Goal: Information Seeking & Learning: Compare options

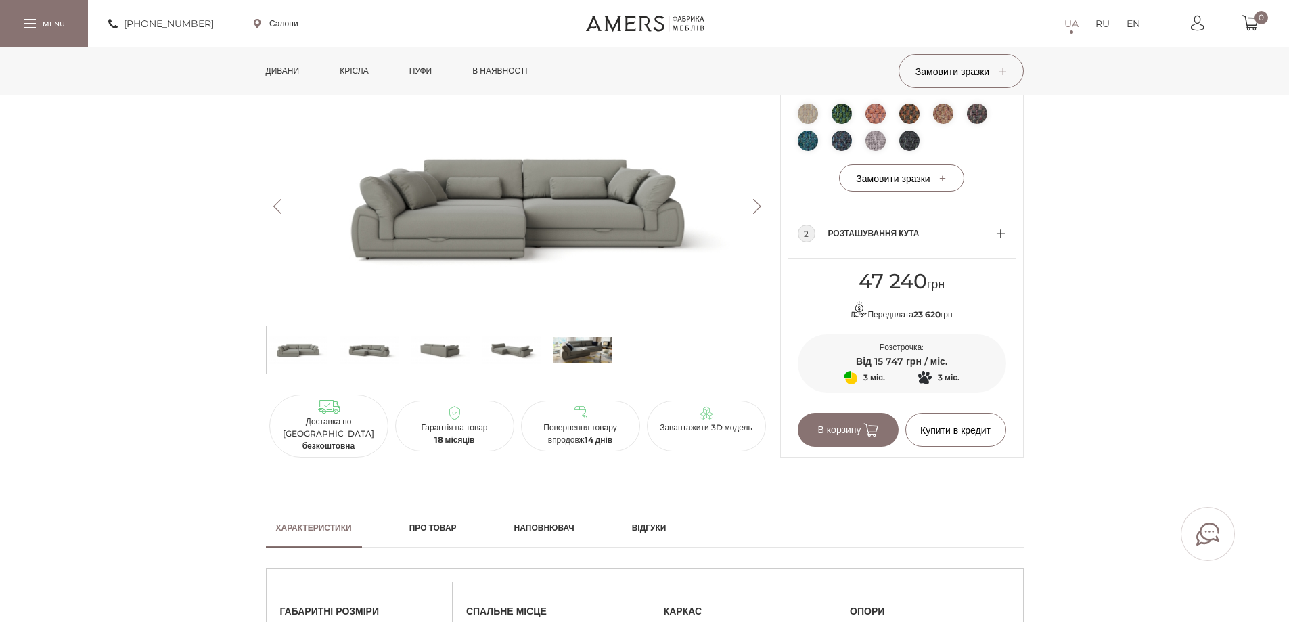
scroll to position [676, 0]
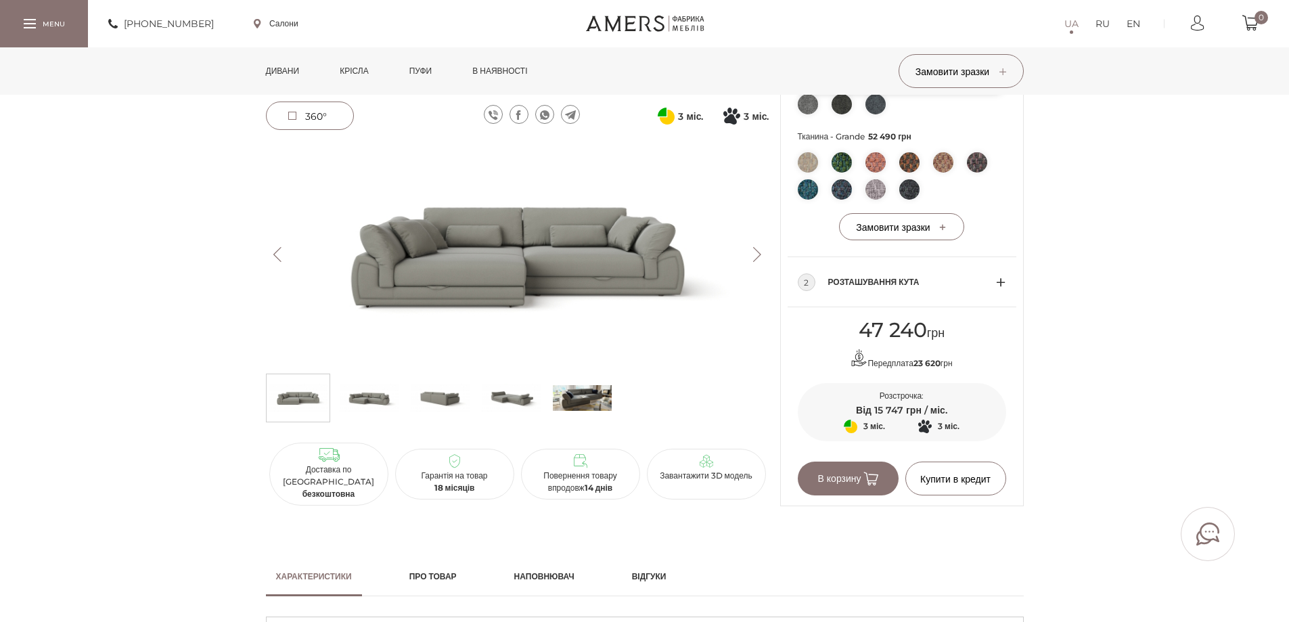
click at [633, 248] on button "Next" at bounding box center [757, 254] width 24 height 15
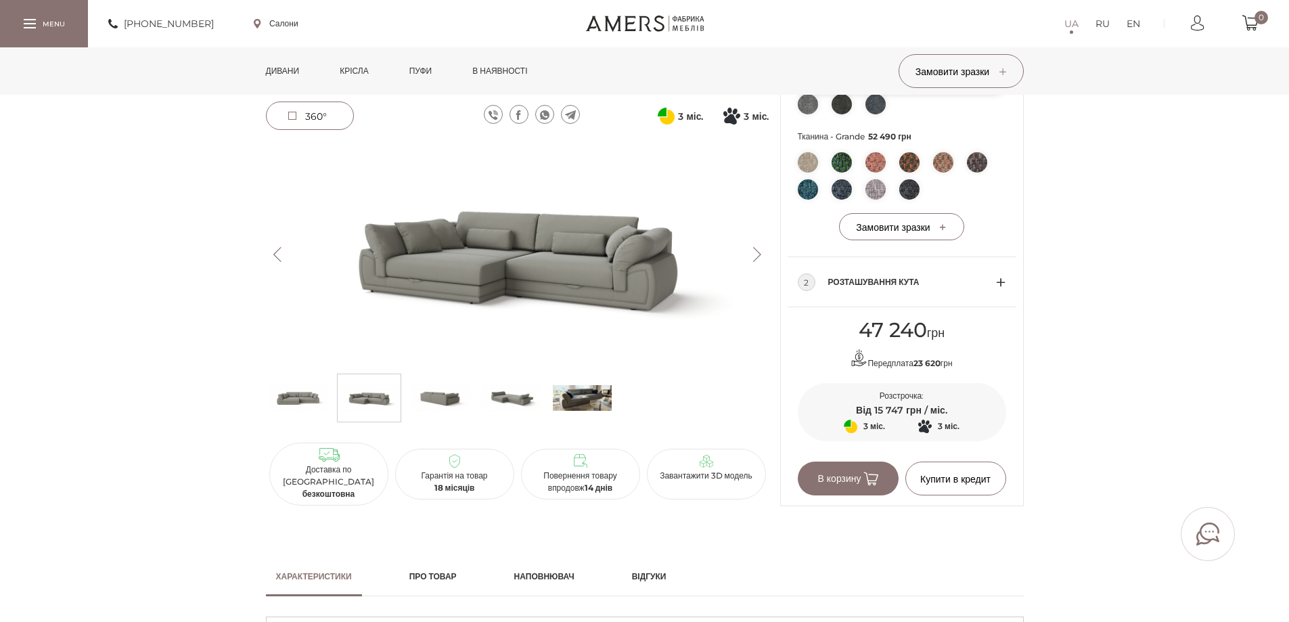
click at [633, 306] on div "2 Розташування кута" at bounding box center [902, 282] width 208 height 50
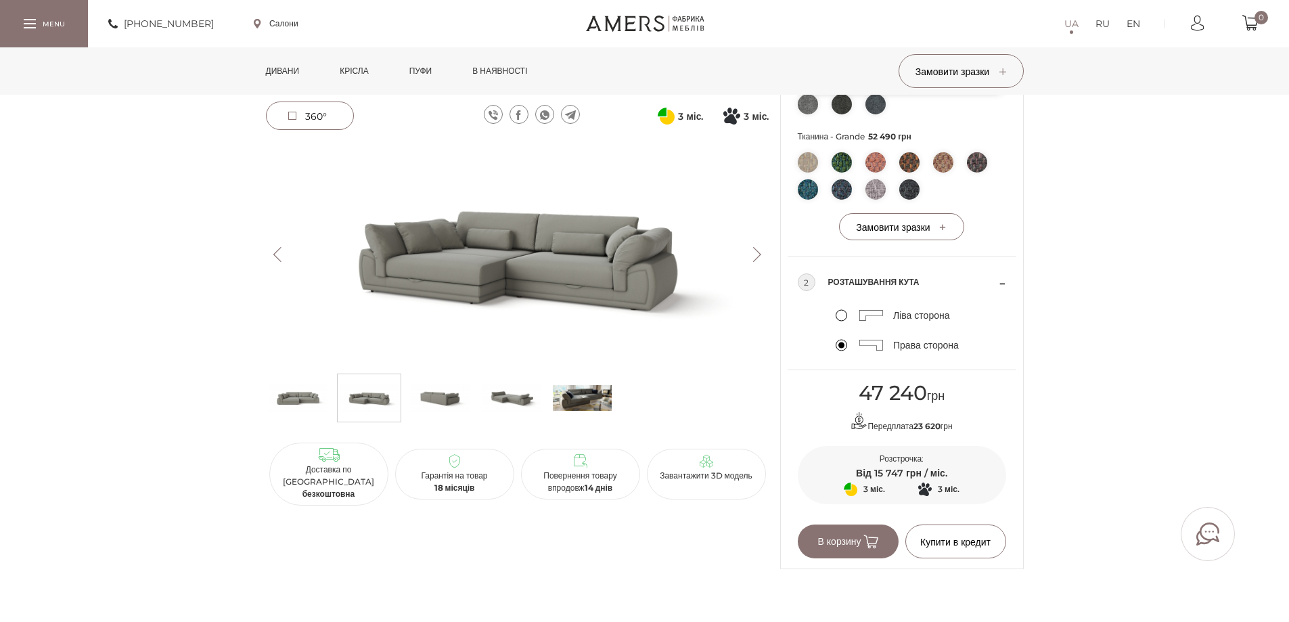
click at [633, 323] on div "Ліва сторона" at bounding box center [901, 315] width 132 height 16
click at [633, 321] on label "Ліва сторона" at bounding box center [892, 315] width 114 height 12
click at [0, 0] on input "Ліва сторона" at bounding box center [0, 0] width 0 height 0
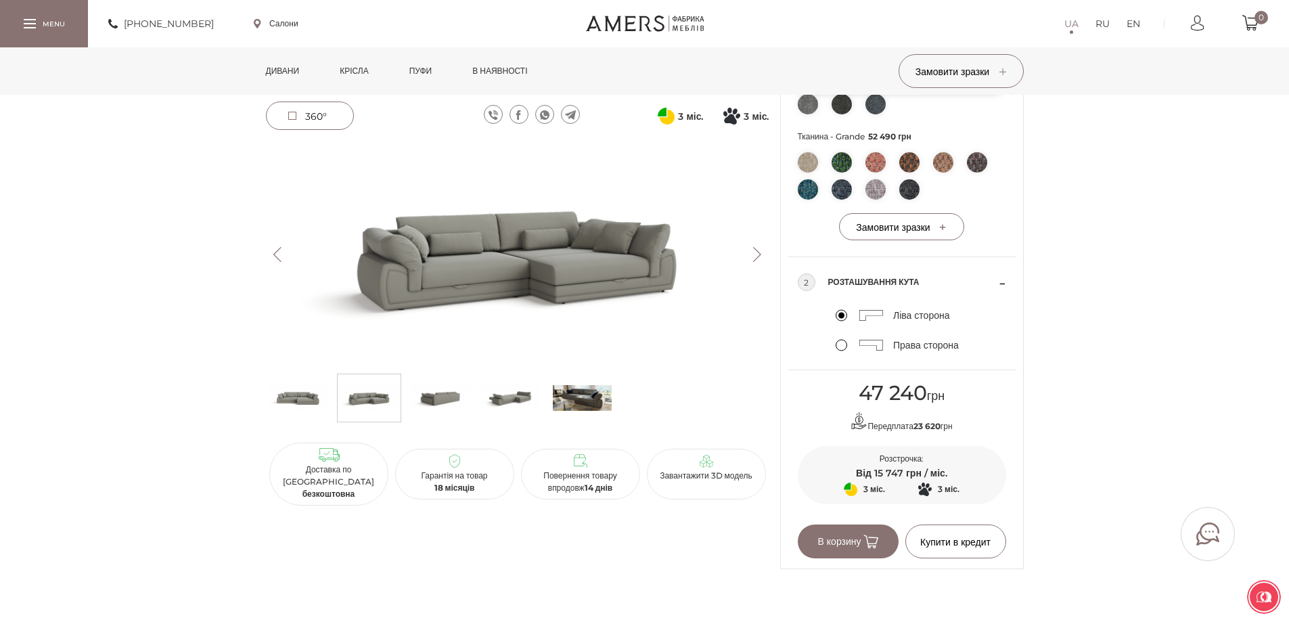
click at [633, 351] on label "Права сторона" at bounding box center [896, 345] width 123 height 12
click at [0, 0] on input "Права сторона" at bounding box center [0, 0] width 0 height 0
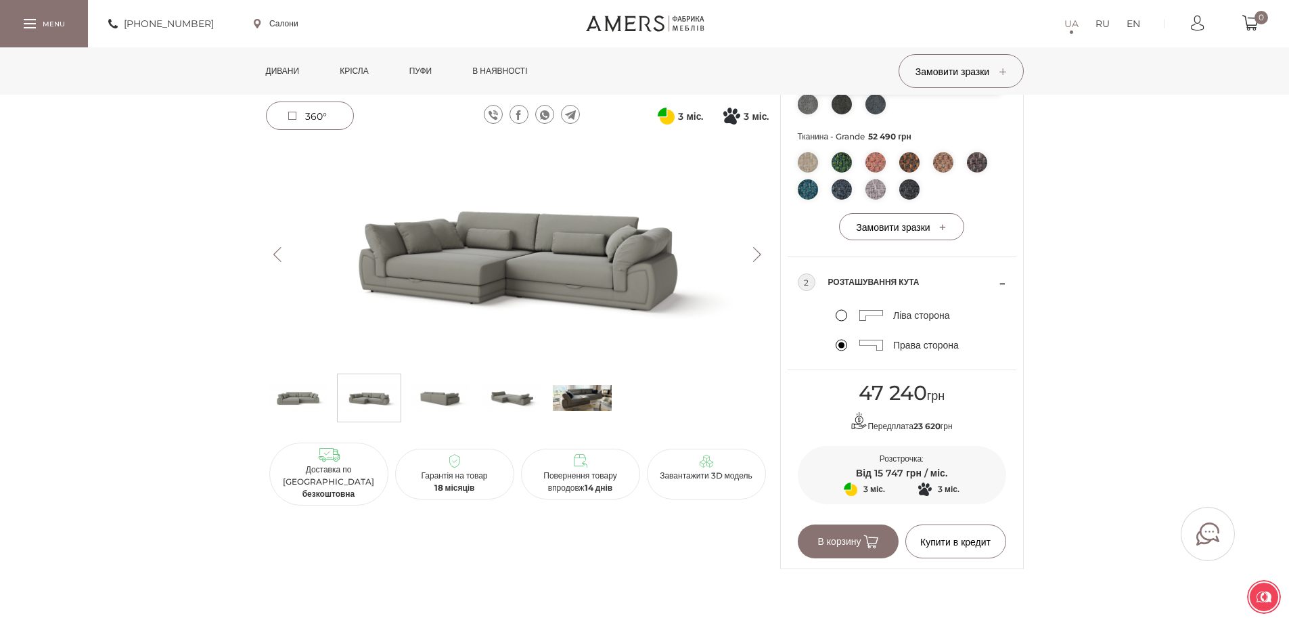
click at [633, 321] on label "Ліва сторона" at bounding box center [892, 315] width 114 height 12
click at [0, 0] on input "Ліва сторона" at bounding box center [0, 0] width 0 height 0
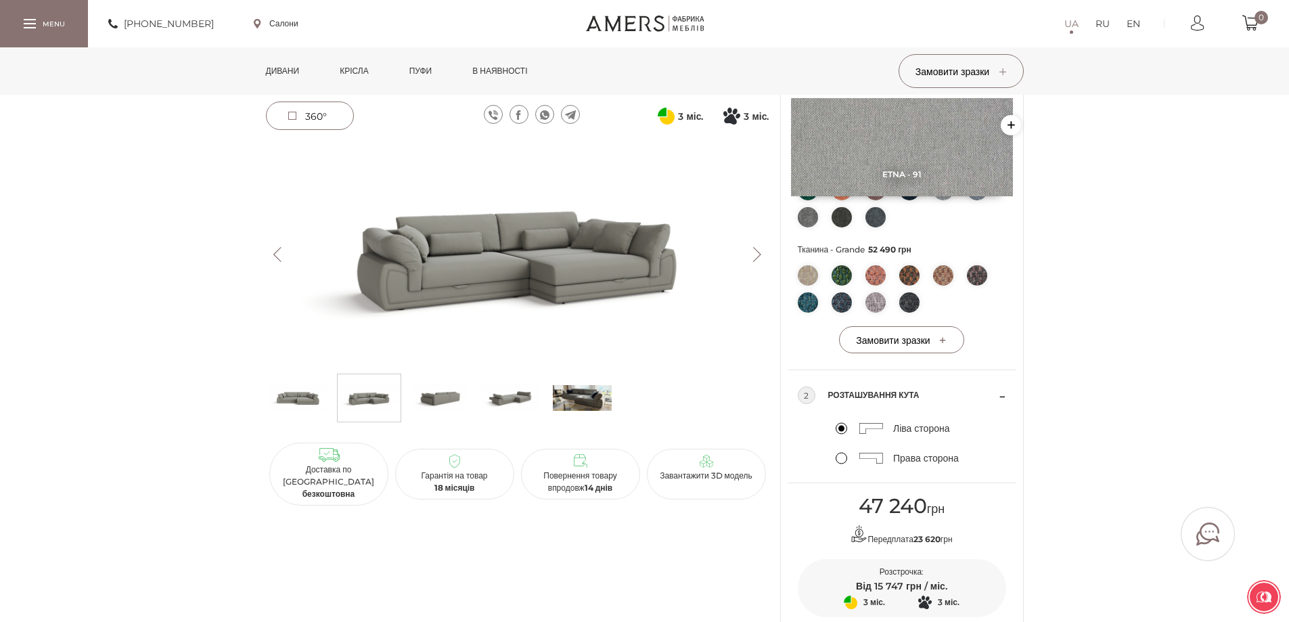
scroll to position [541, 0]
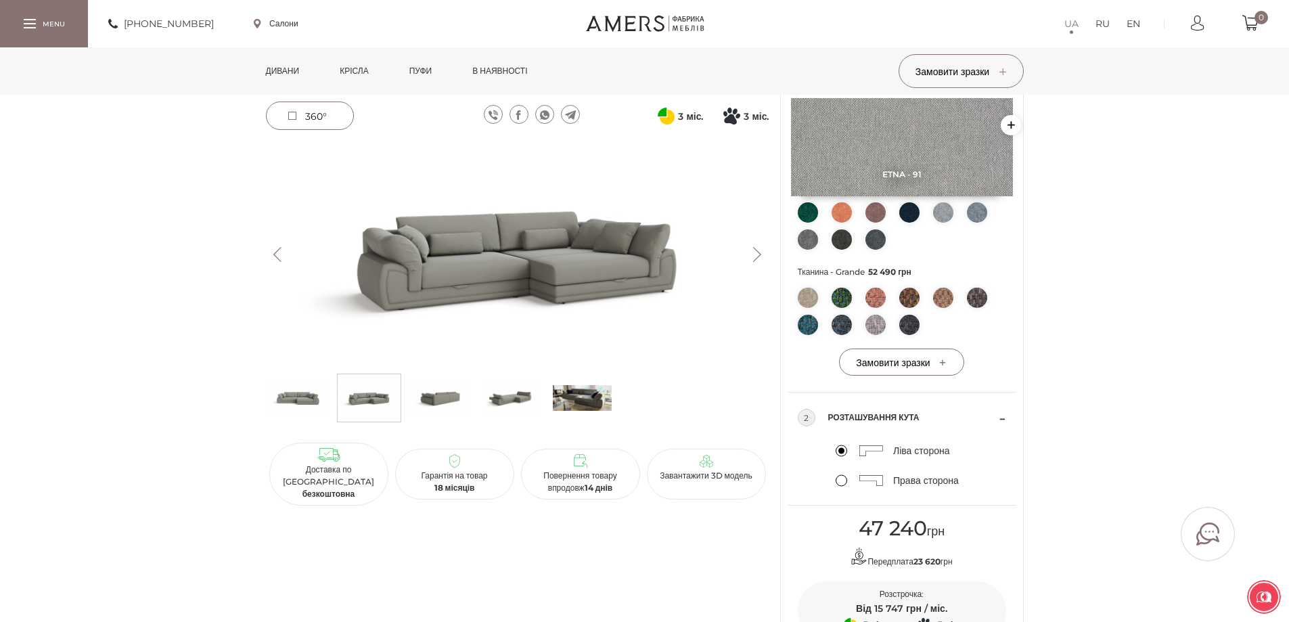
click at [633, 223] on img at bounding box center [841, 212] width 20 height 20
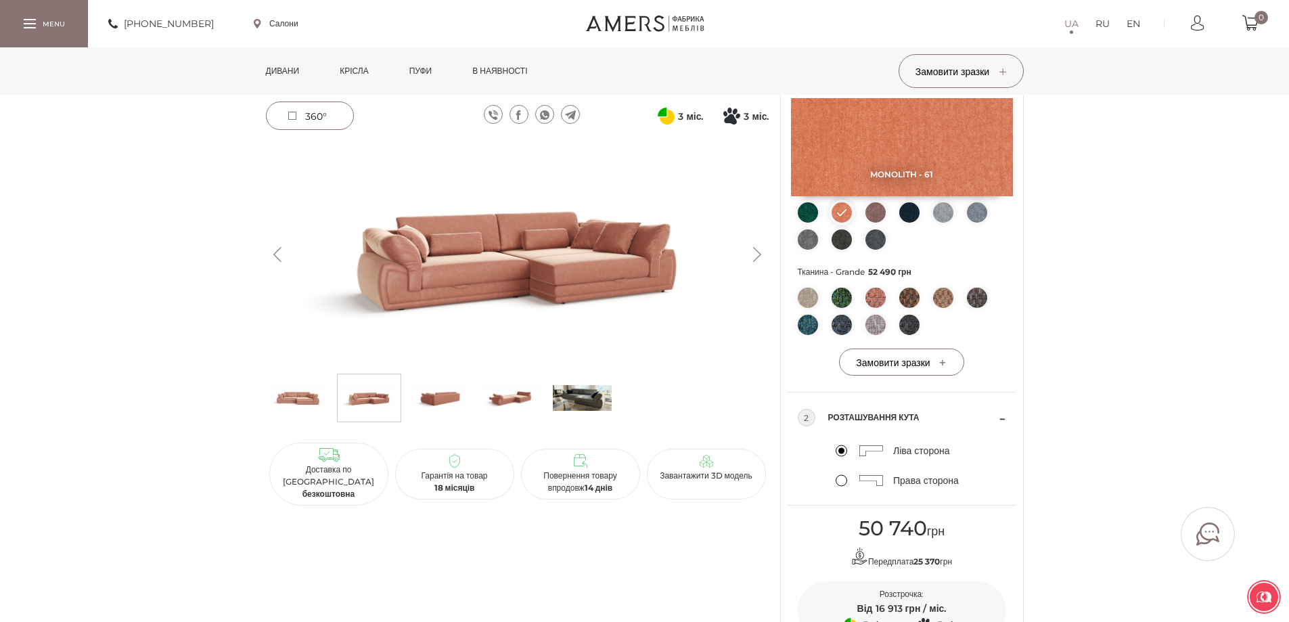
click at [303, 404] on img at bounding box center [298, 397] width 59 height 41
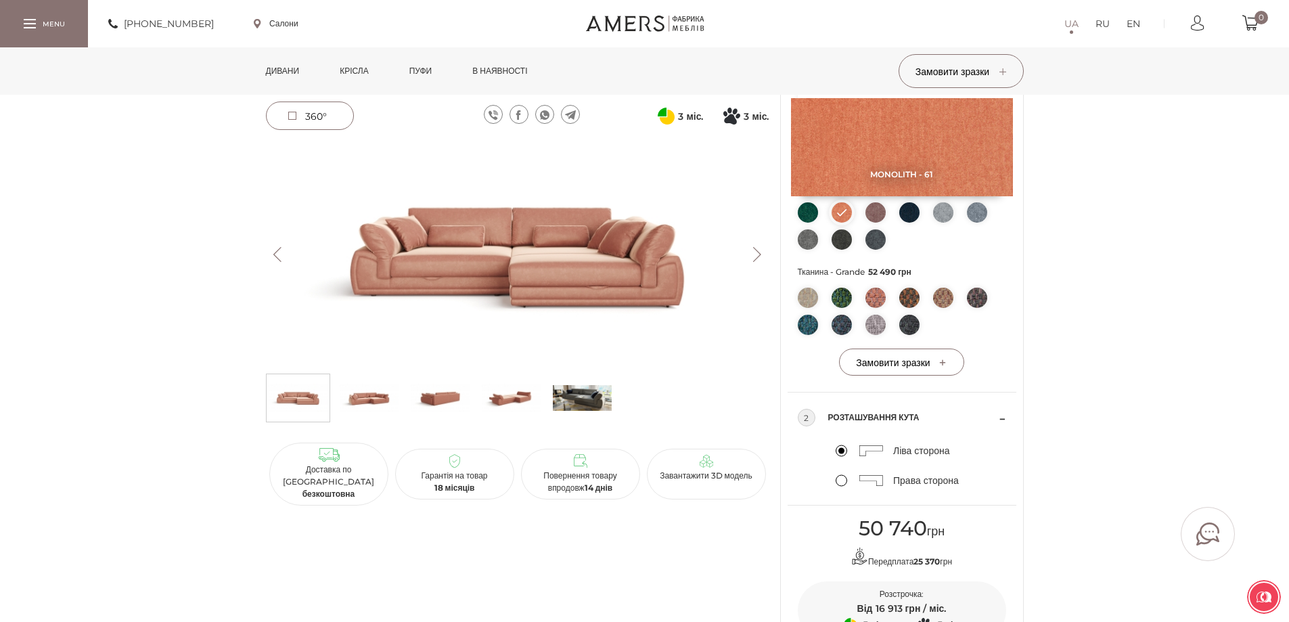
click at [633, 318] on ul at bounding box center [902, 314] width 208 height 54
click at [633, 308] on img at bounding box center [875, 297] width 20 height 20
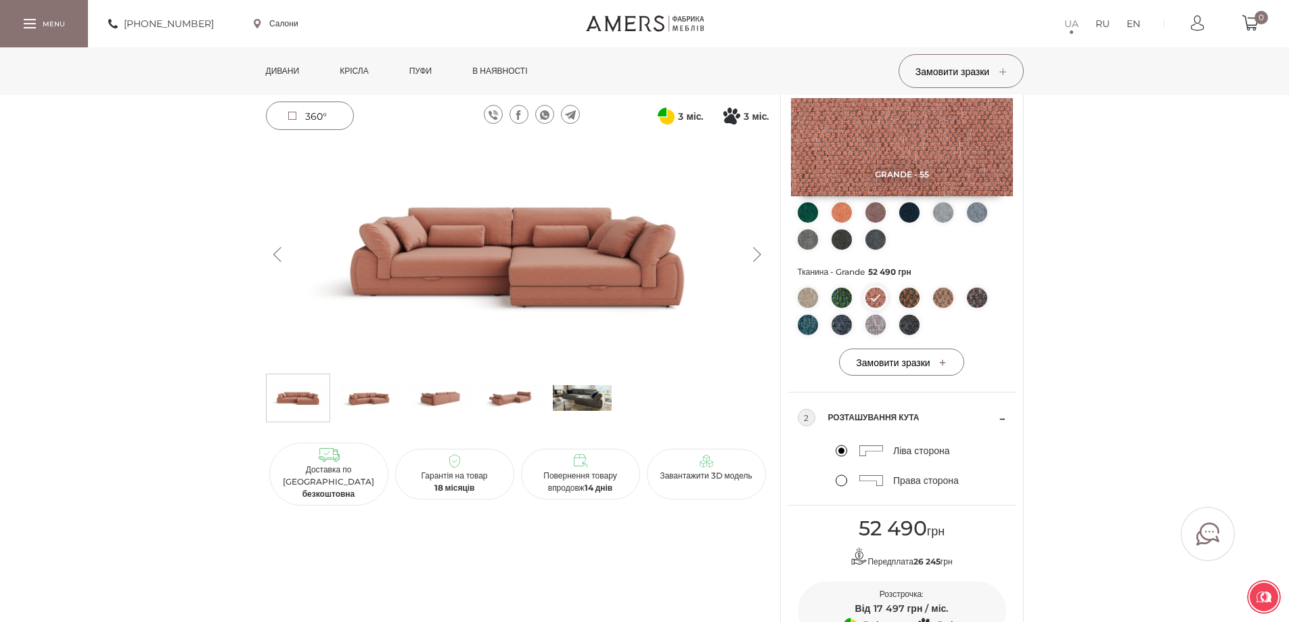
click at [633, 308] on img at bounding box center [841, 297] width 20 height 20
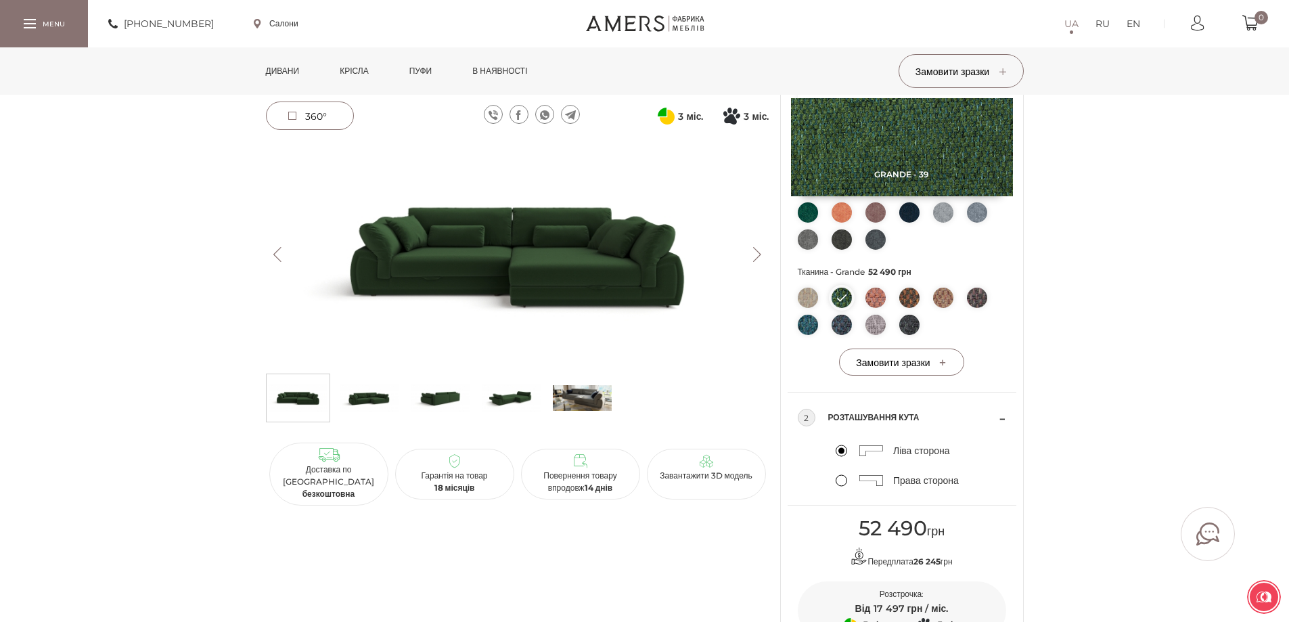
click at [633, 308] on img at bounding box center [808, 297] width 20 height 20
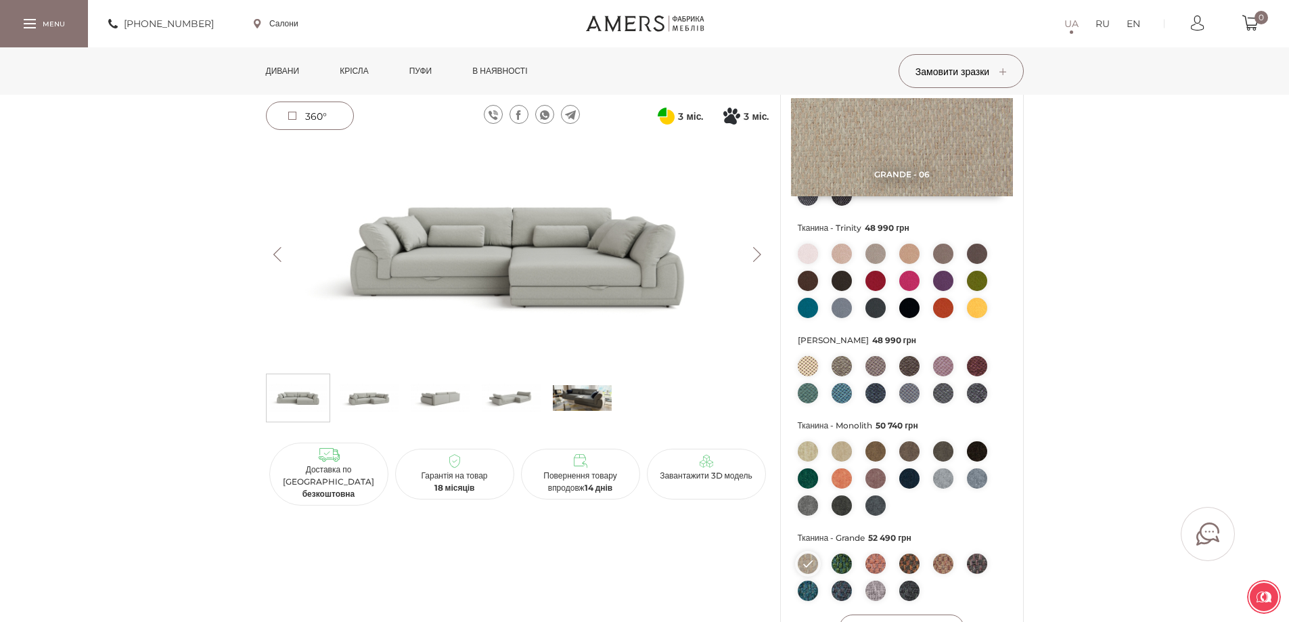
scroll to position [271, 0]
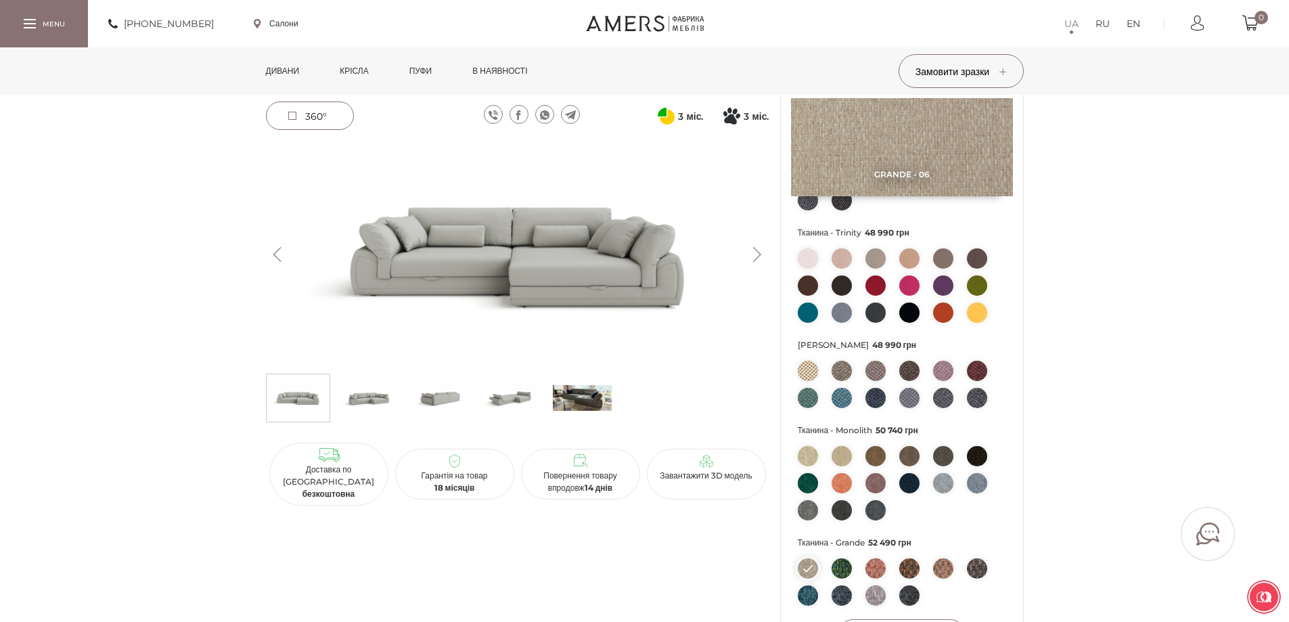
click at [633, 323] on img at bounding box center [977, 312] width 20 height 20
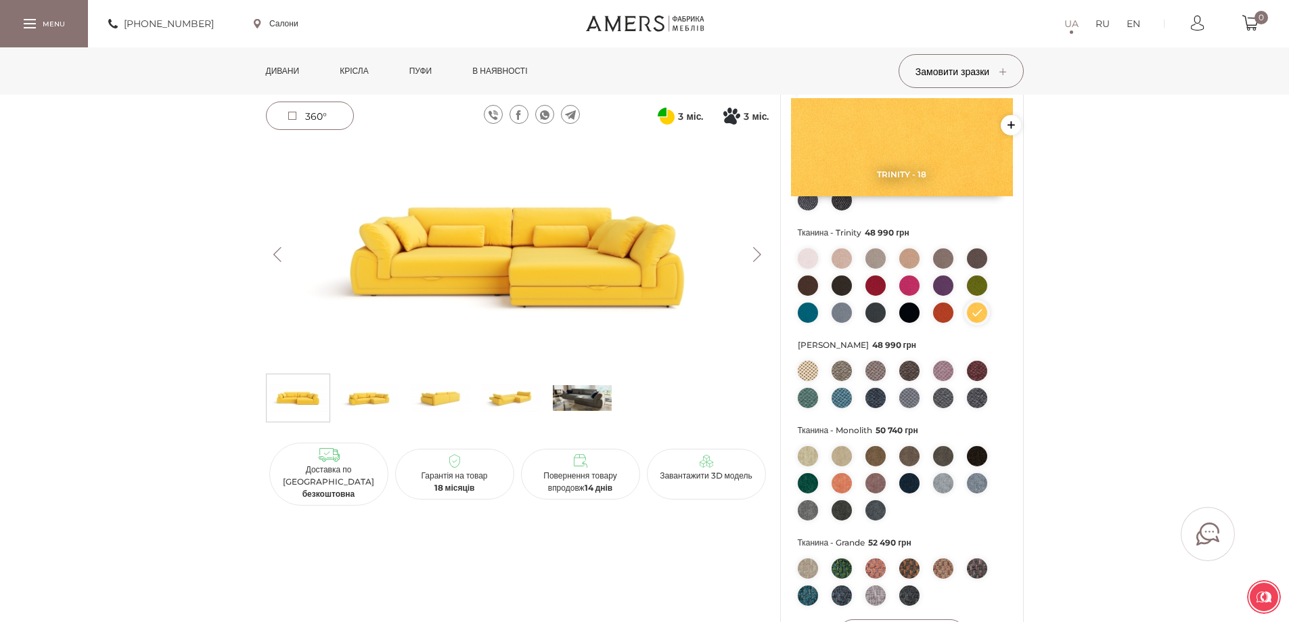
click at [633, 217] on ul at bounding box center [902, 149] width 208 height 135
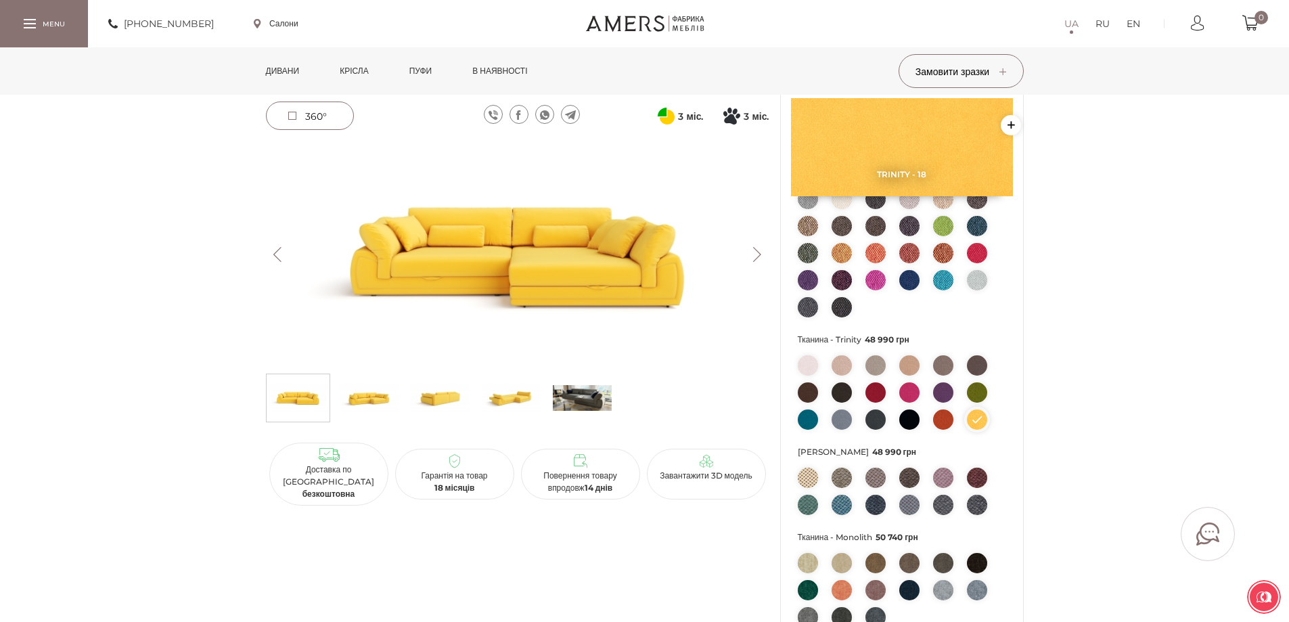
scroll to position [135, 0]
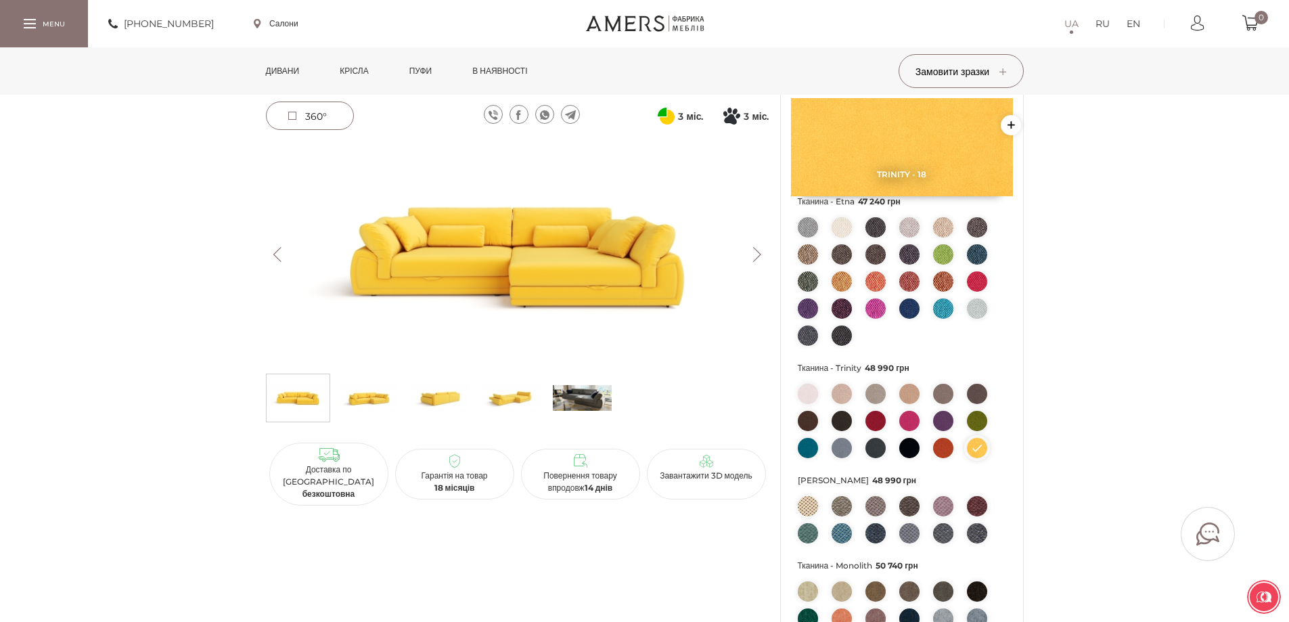
click at [633, 264] on img at bounding box center [943, 254] width 20 height 20
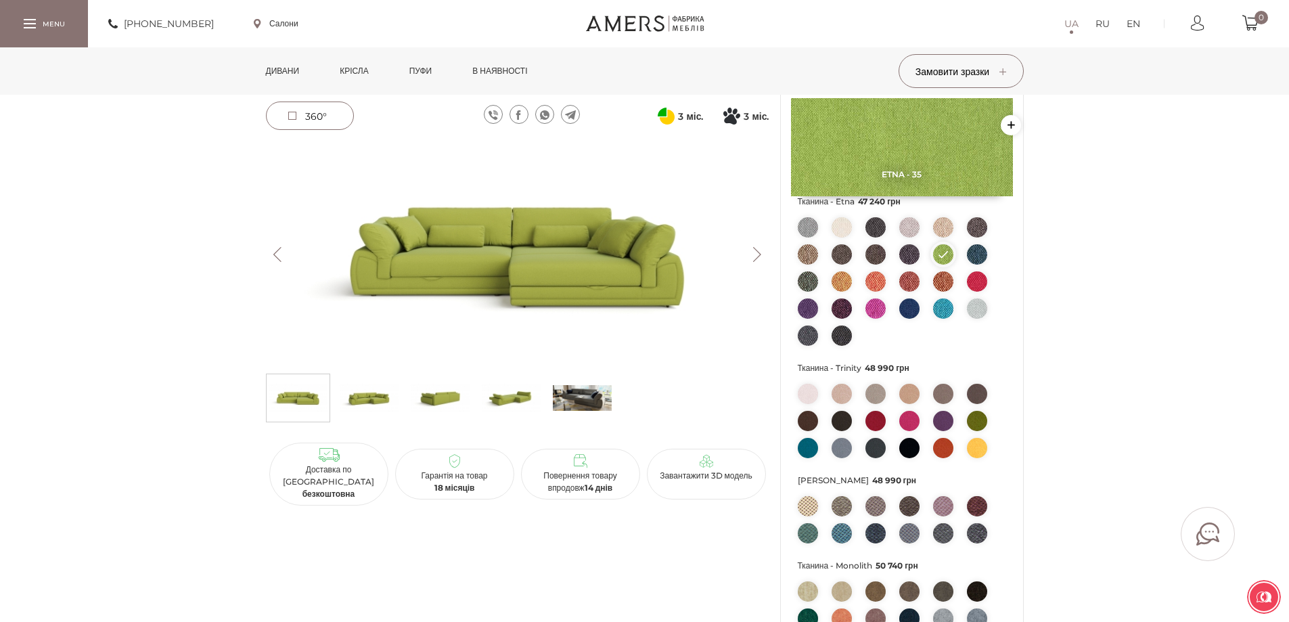
click at [633, 292] on img at bounding box center [841, 281] width 20 height 20
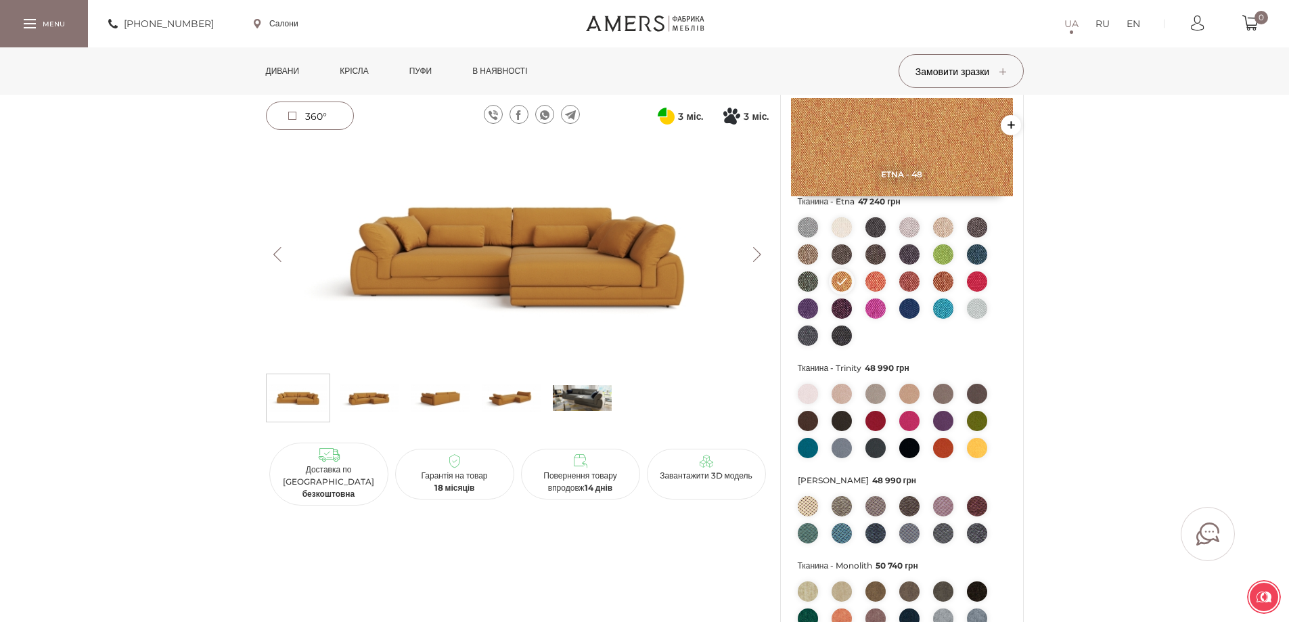
click at [633, 292] on img at bounding box center [977, 281] width 20 height 20
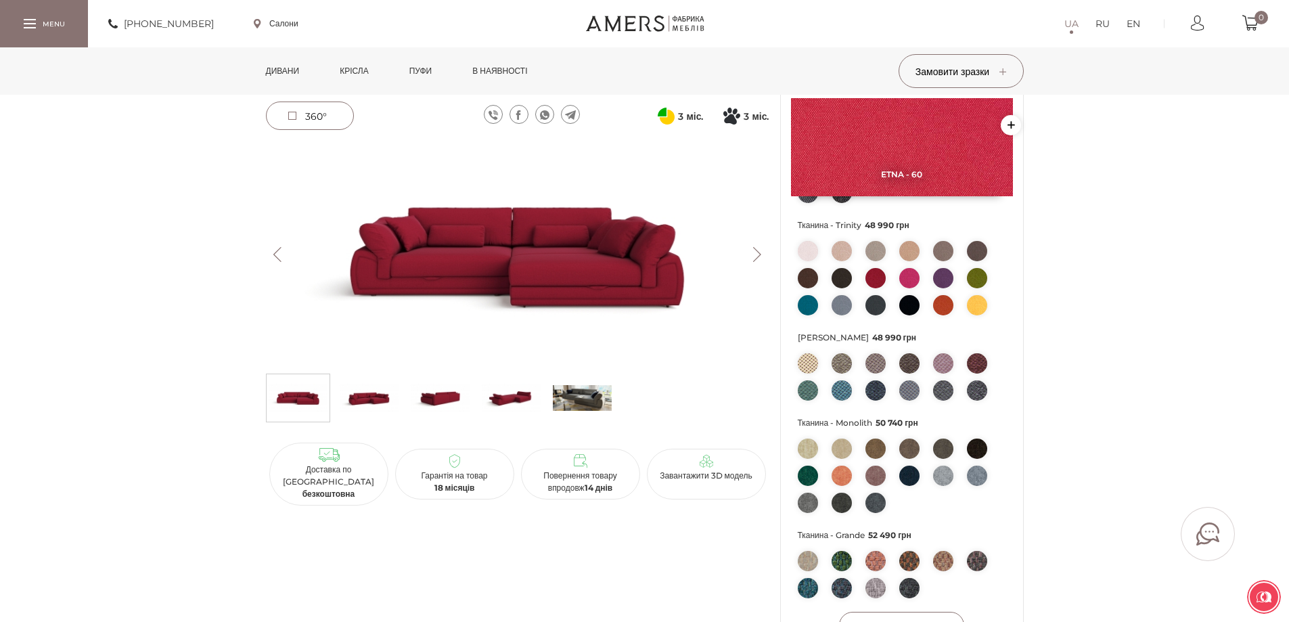
scroll to position [271, 0]
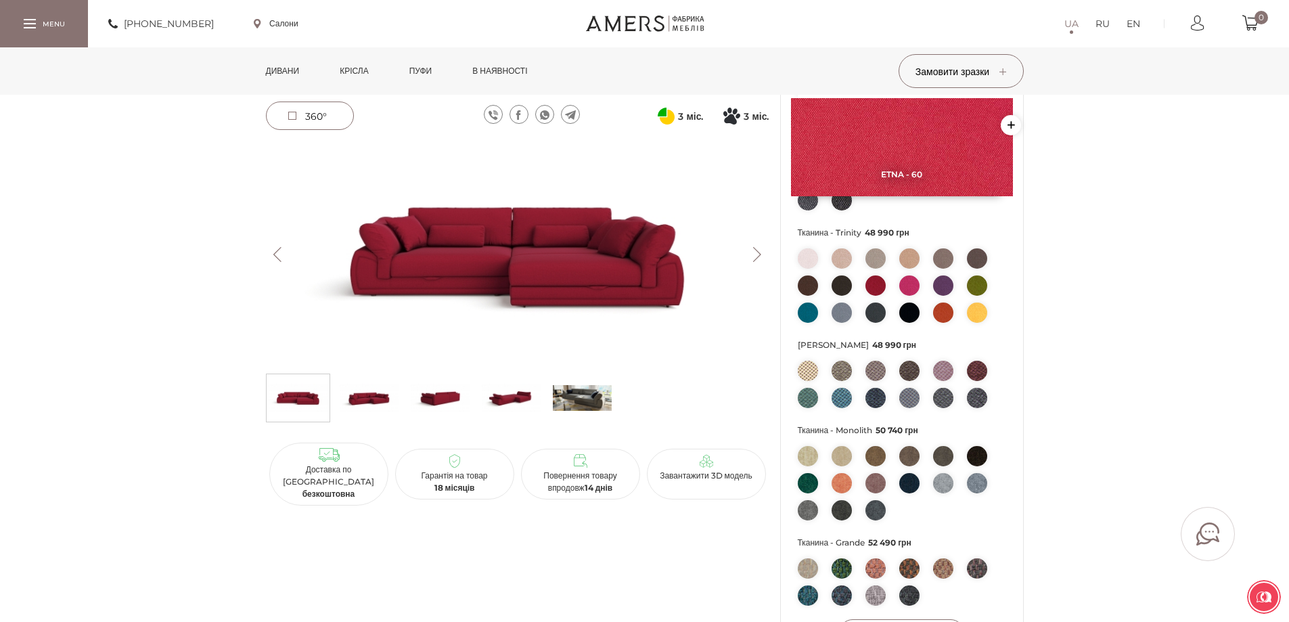
click at [633, 323] on img at bounding box center [943, 312] width 20 height 20
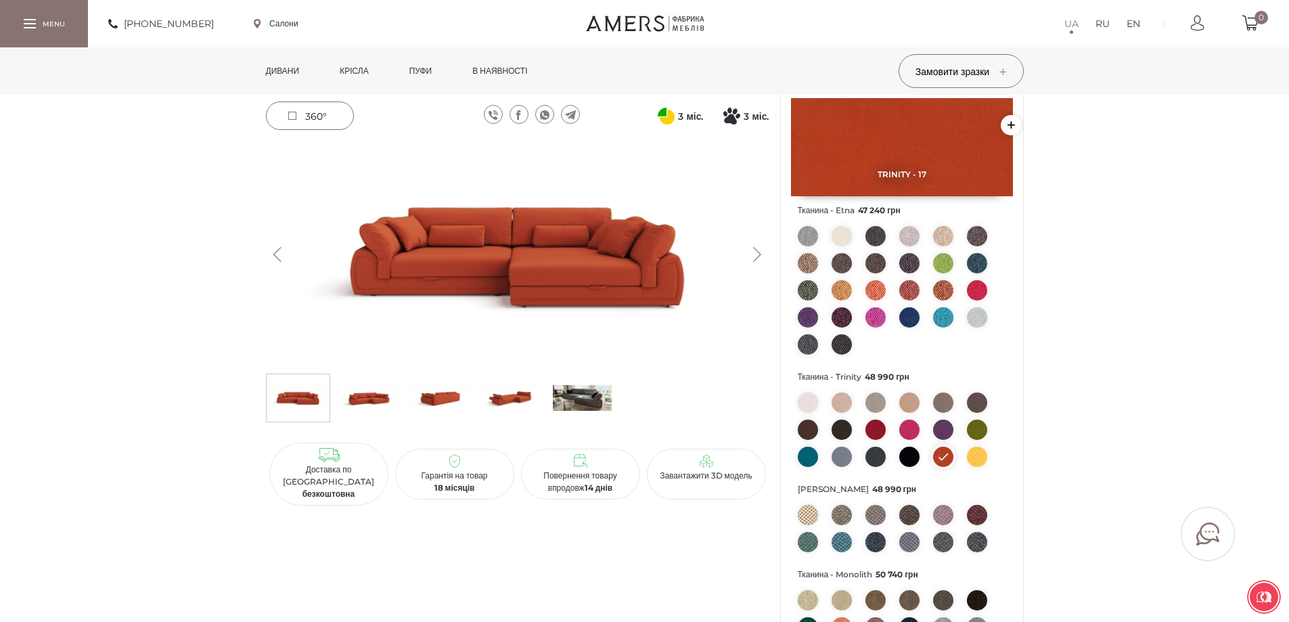
scroll to position [0, 0]
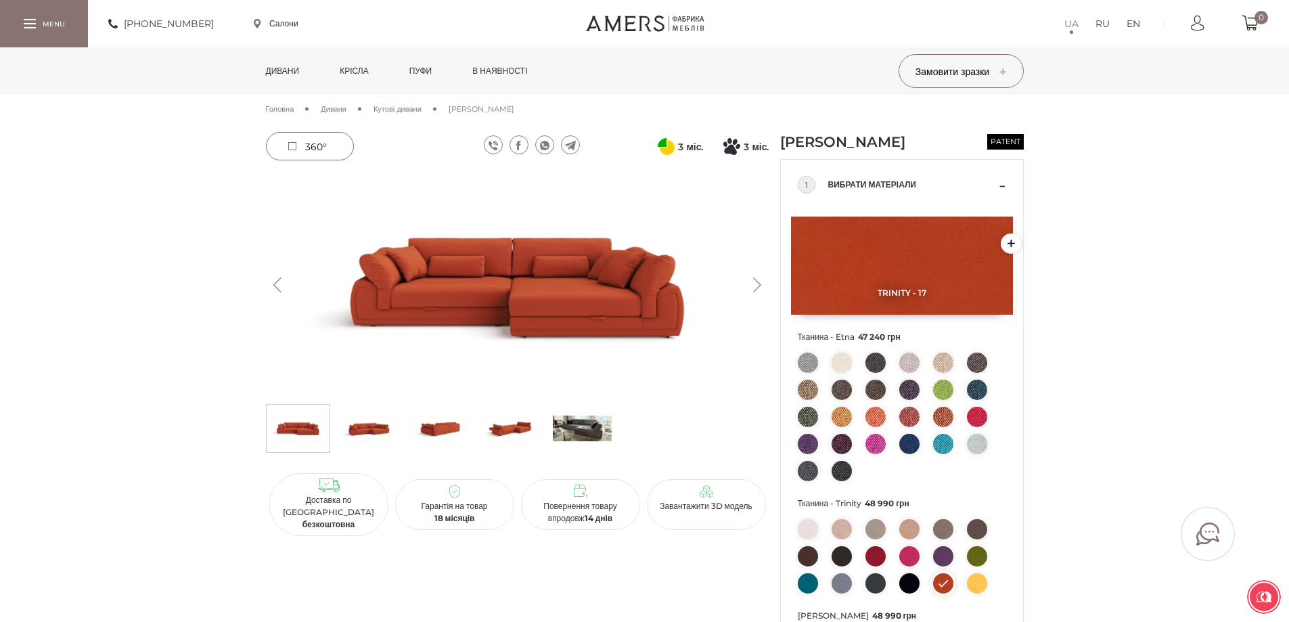
click at [421, 110] on span "Кутові дивани" at bounding box center [397, 108] width 48 height 9
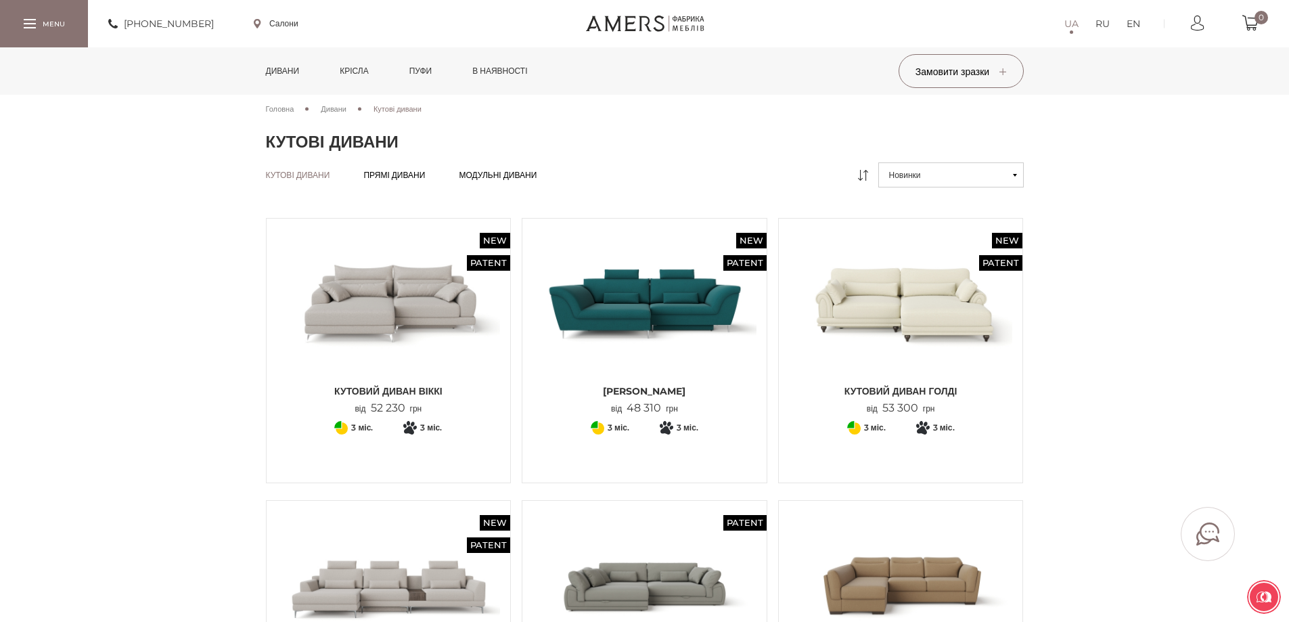
click at [497, 181] on span "Модульні дивани" at bounding box center [498, 186] width 78 height 11
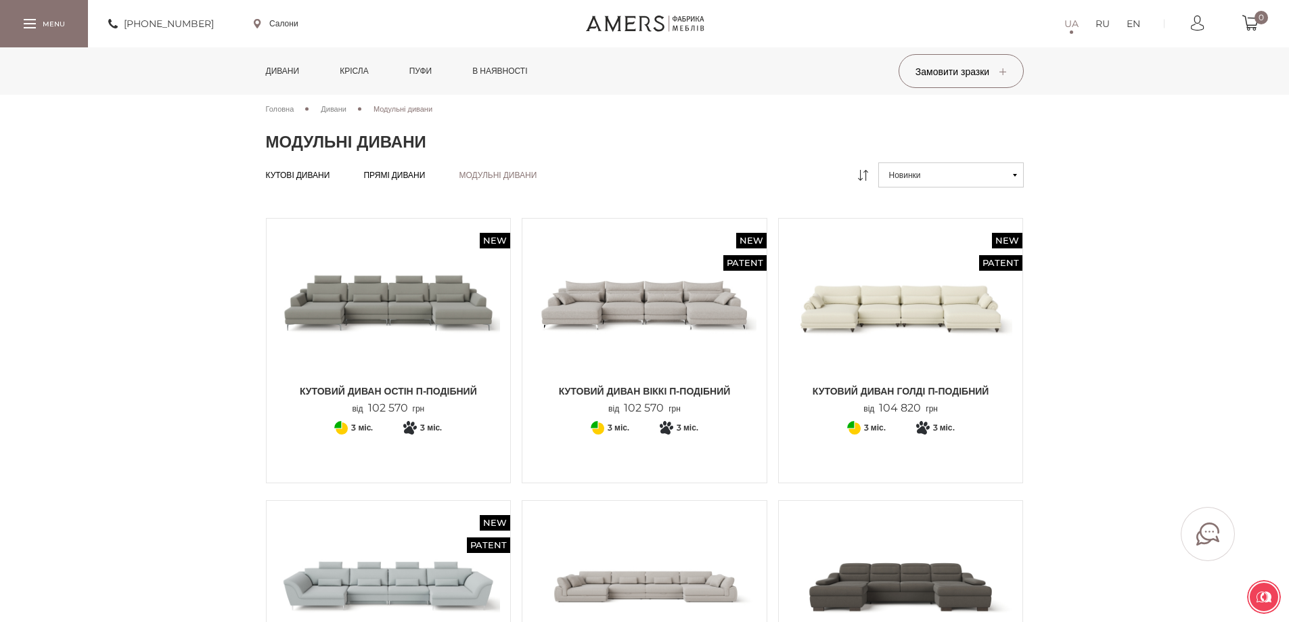
click at [431, 70] on link "Пуфи" at bounding box center [420, 70] width 43 height 47
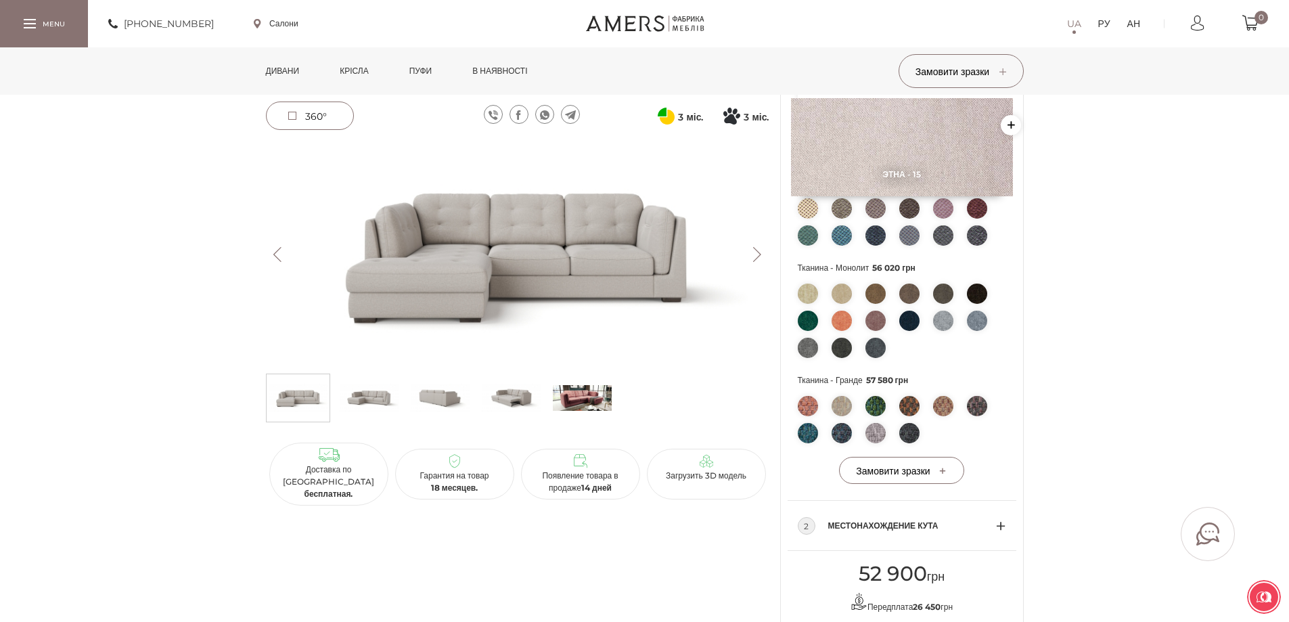
scroll to position [135, 0]
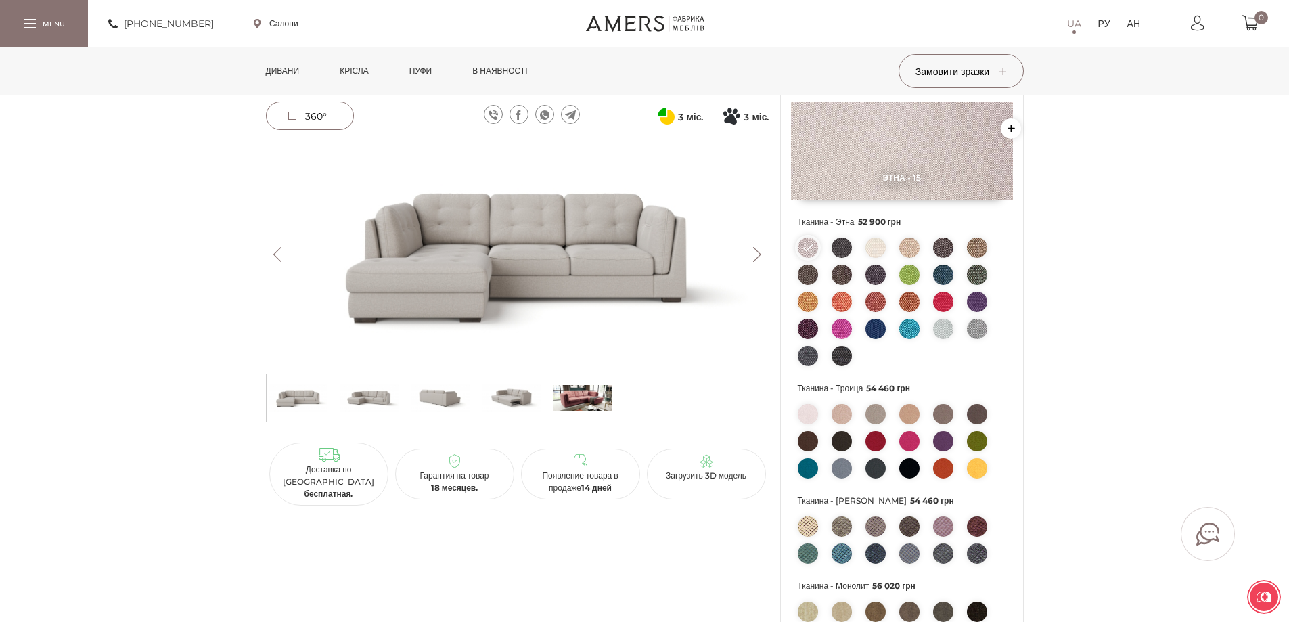
click at [761, 255] on button "Следующий" at bounding box center [757, 254] width 24 height 15
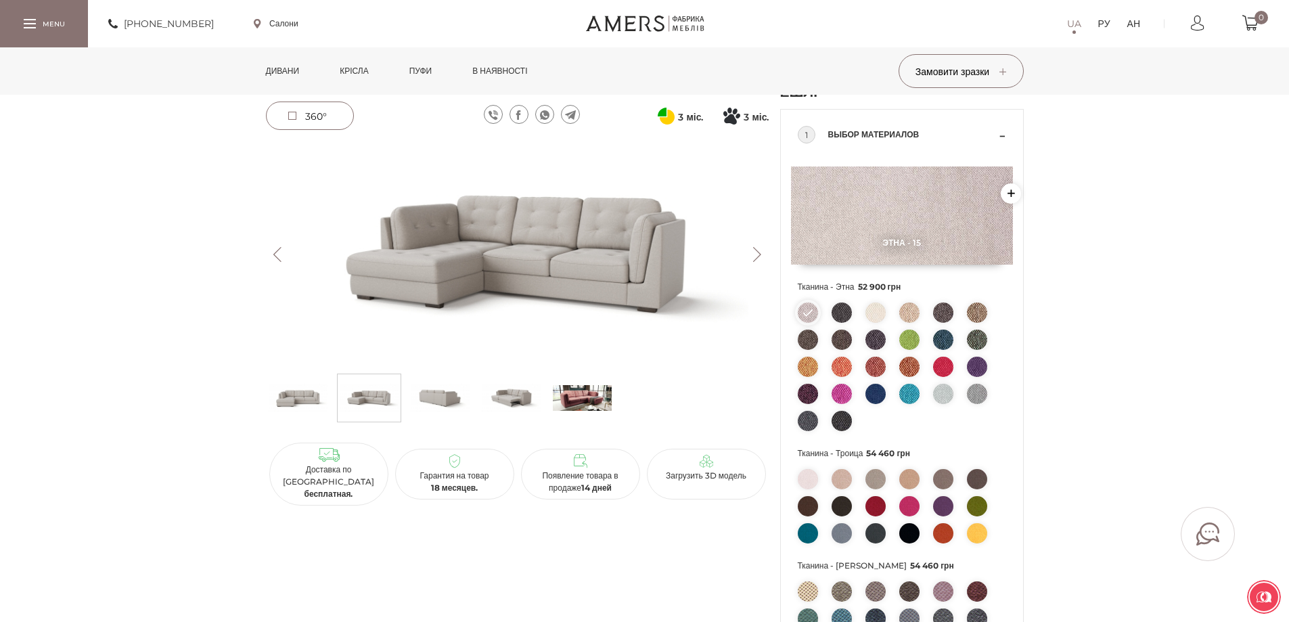
scroll to position [0, 0]
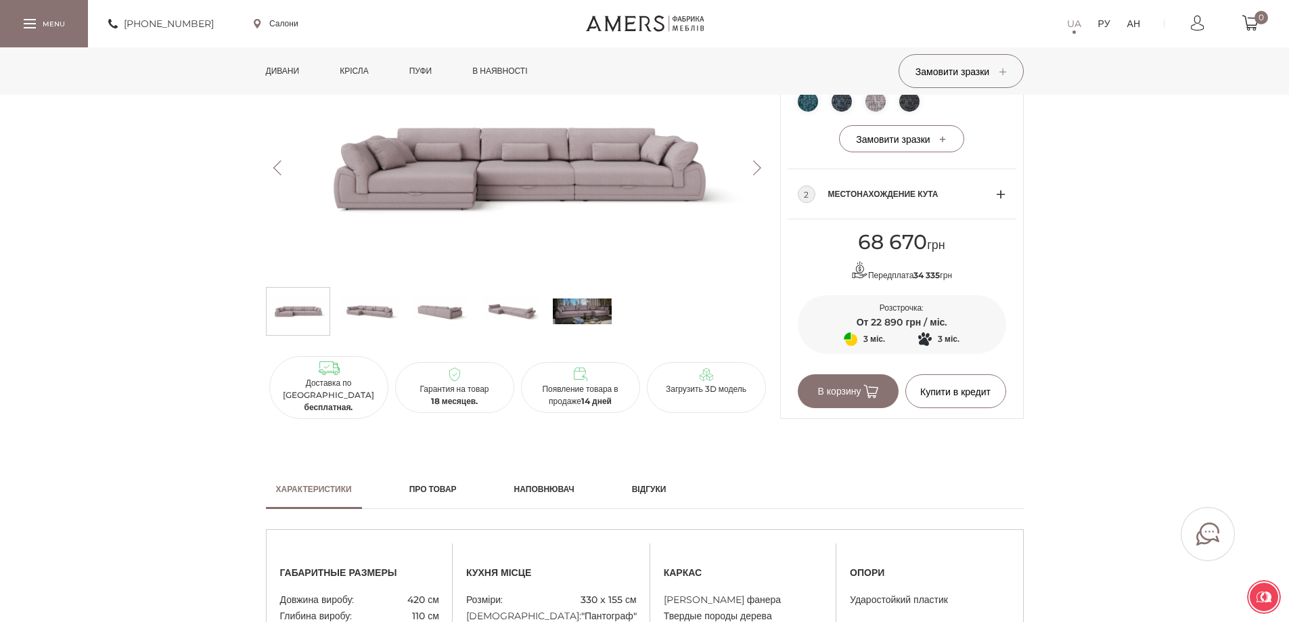
scroll to position [744, 0]
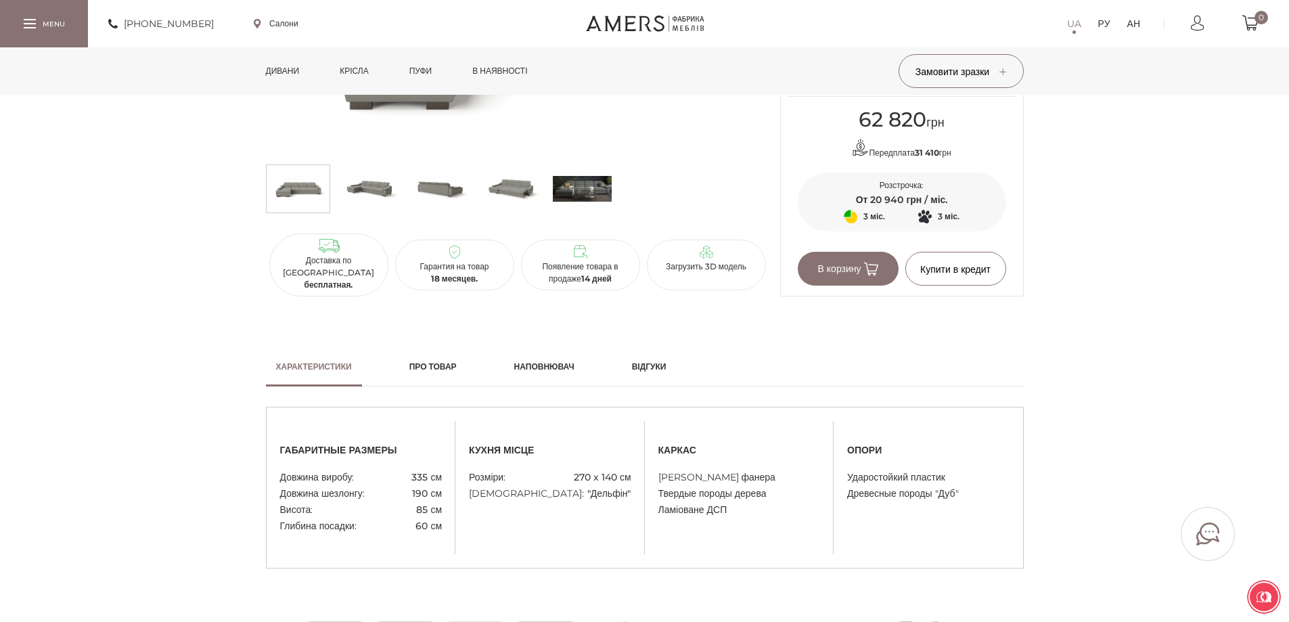
scroll to position [609, 0]
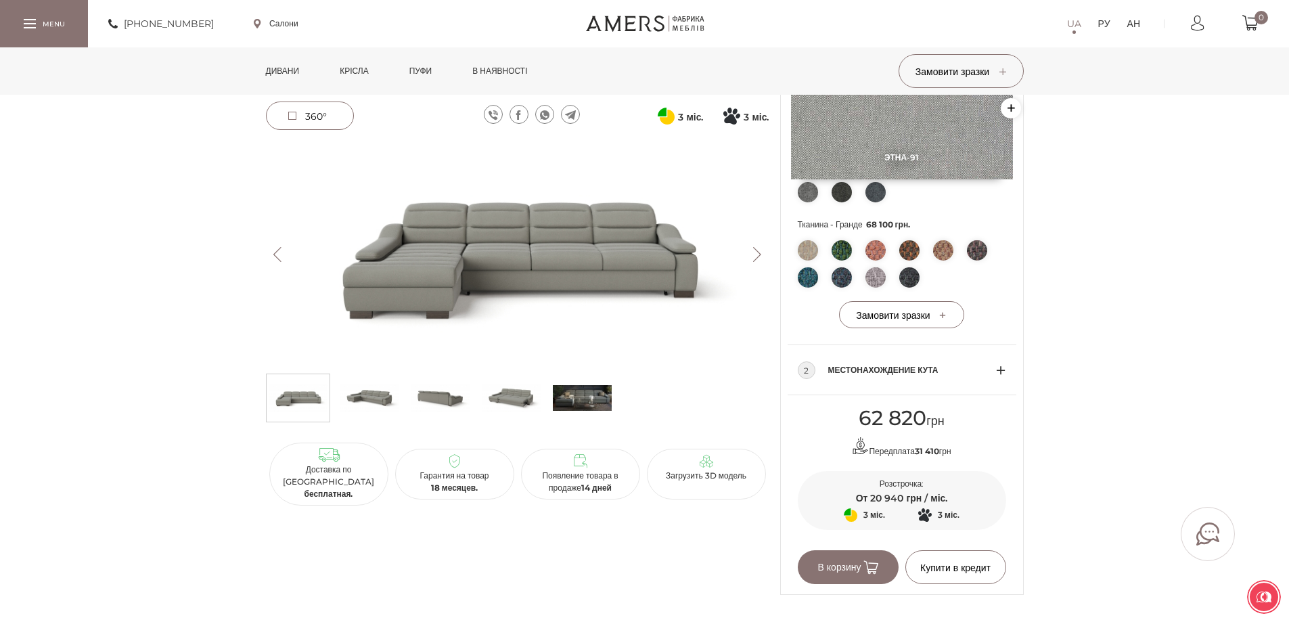
click at [375, 404] on img at bounding box center [369, 397] width 59 height 41
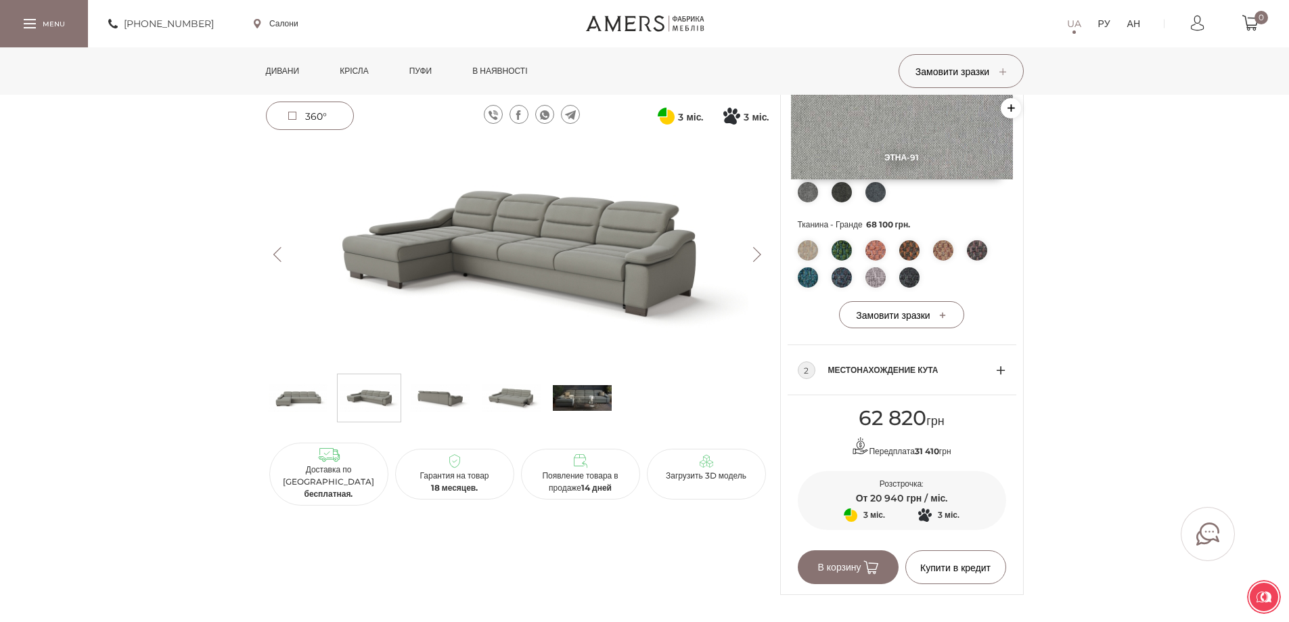
click at [490, 304] on img at bounding box center [517, 254] width 503 height 225
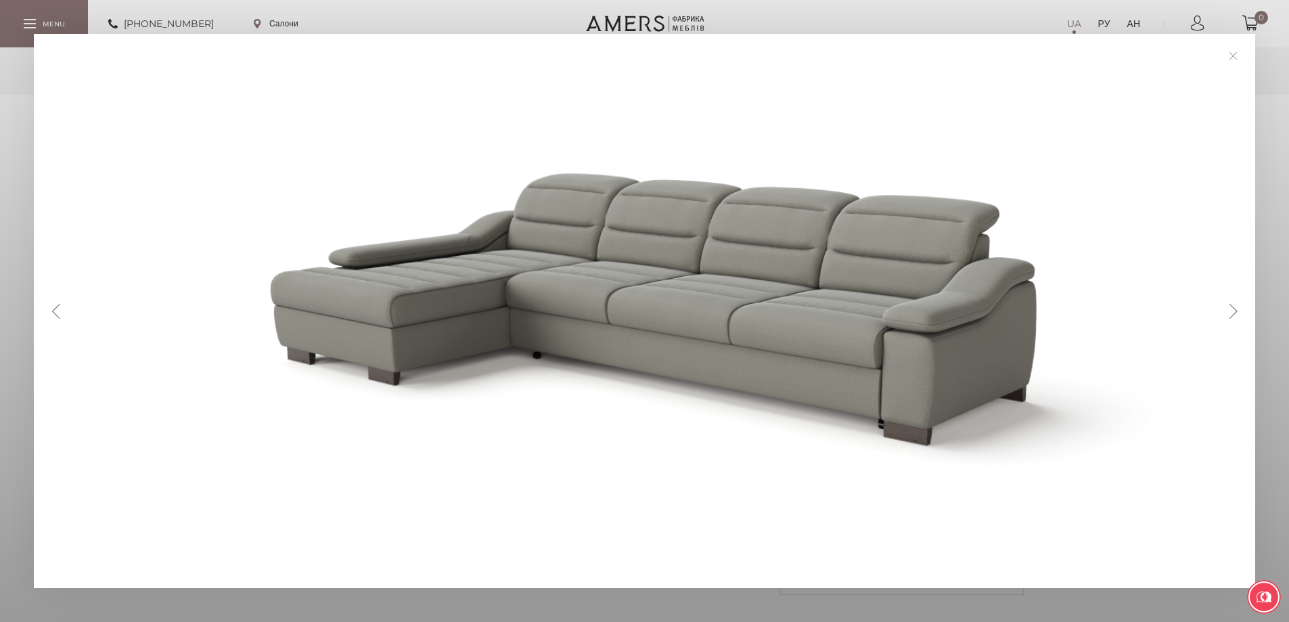
click at [1239, 315] on button "Следующий" at bounding box center [1233, 311] width 24 height 15
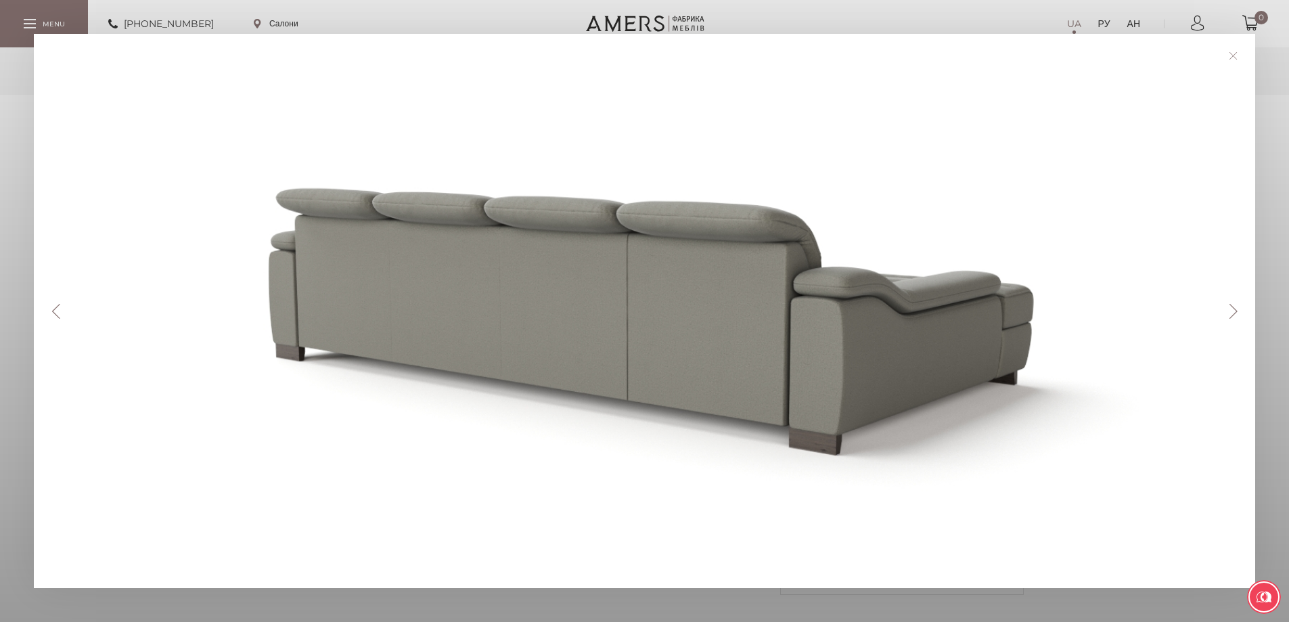
click at [1235, 317] on button "Следующий" at bounding box center [1233, 311] width 24 height 15
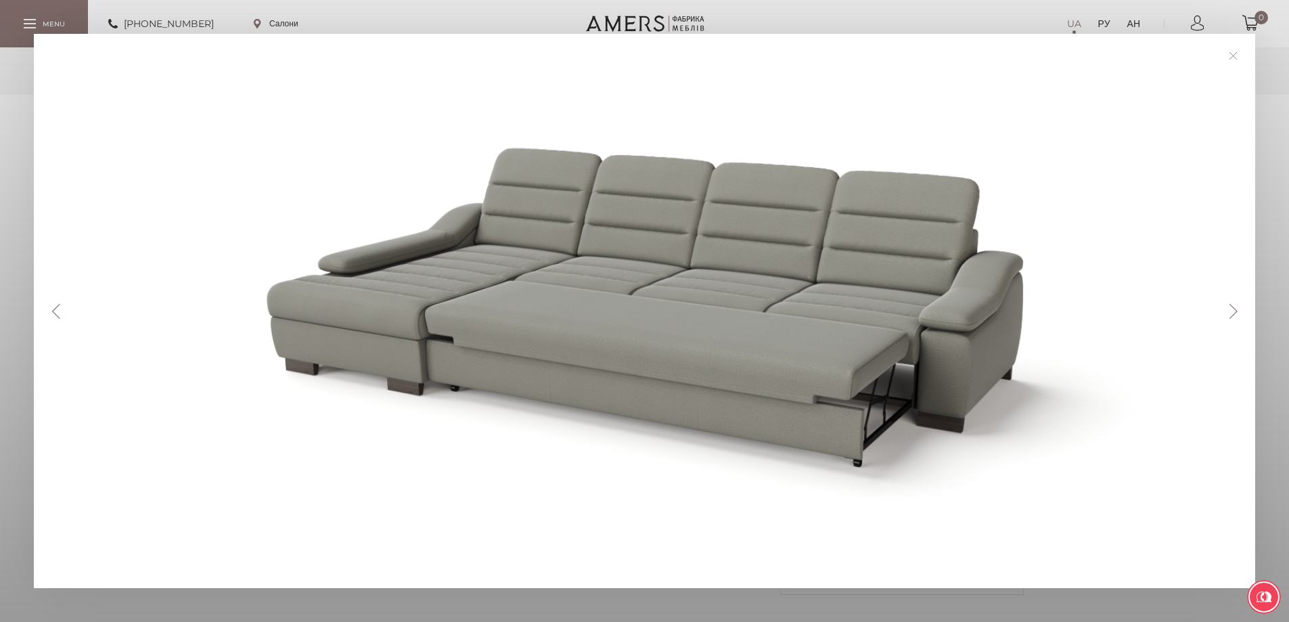
click at [1235, 317] on button "Следующий" at bounding box center [1233, 311] width 24 height 15
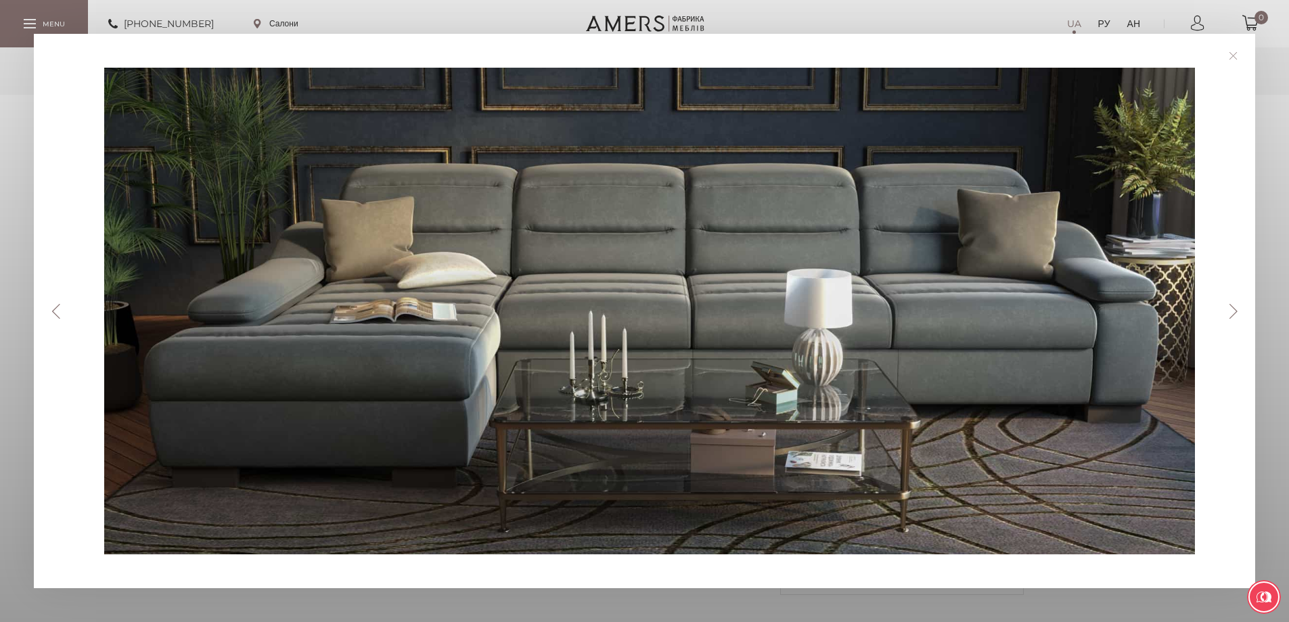
click at [1235, 317] on button "Следующий" at bounding box center [1233, 311] width 24 height 15
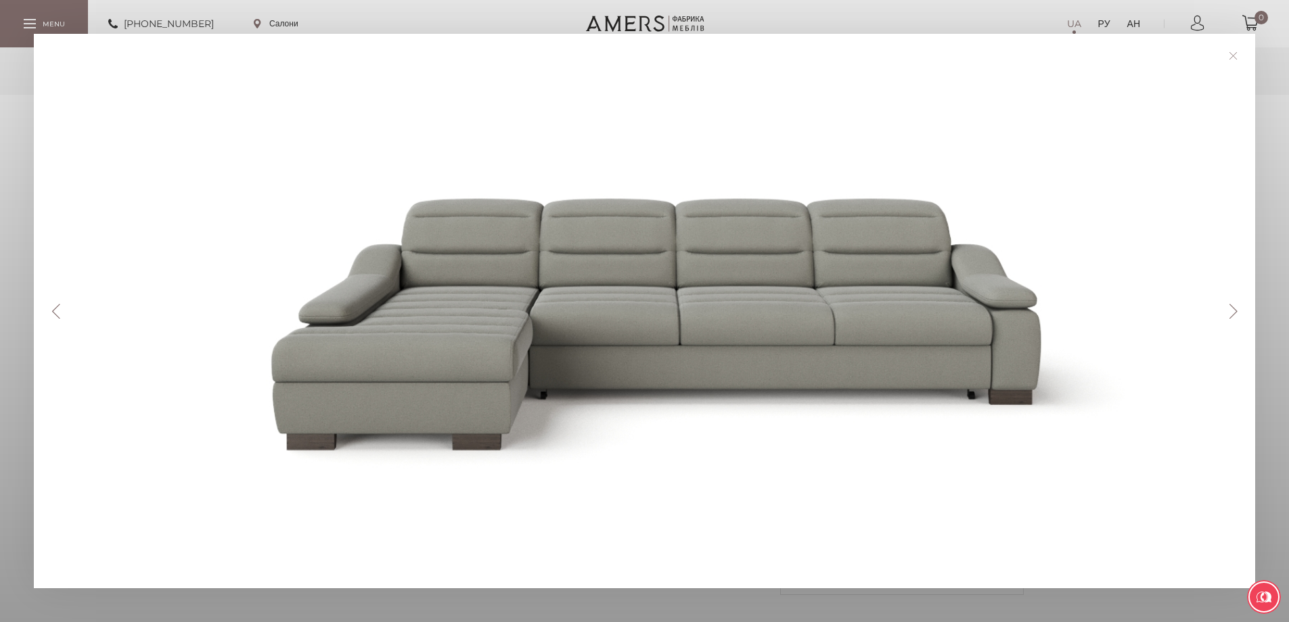
click at [1239, 56] on link at bounding box center [1232, 55] width 21 height 21
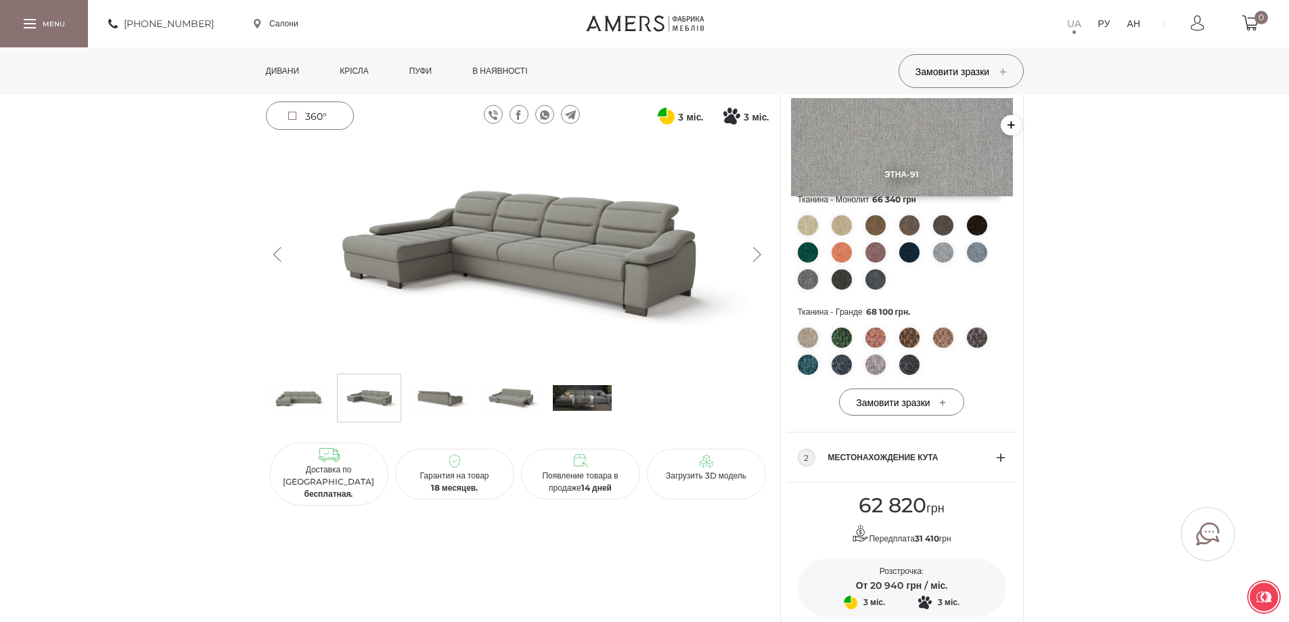
scroll to position [541, 0]
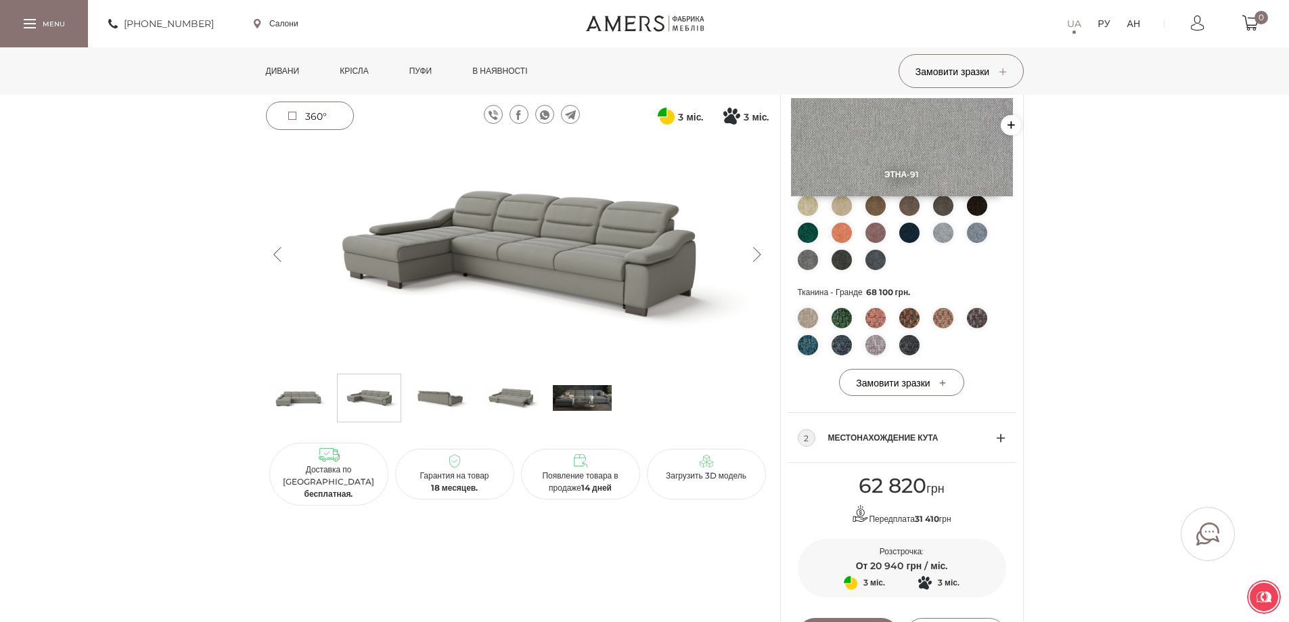
click at [994, 438] on span "Местонахождение кута" at bounding box center [912, 438] width 168 height 16
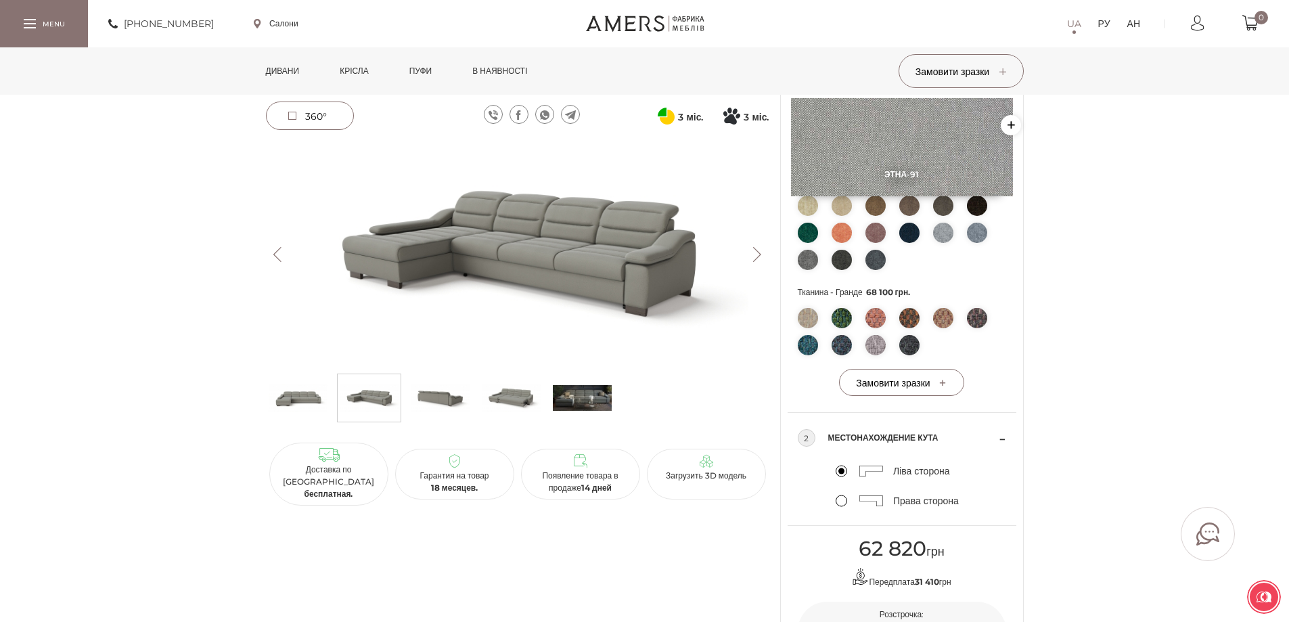
click at [846, 501] on label "Права сторона" at bounding box center [896, 500] width 123 height 12
click at [0, 0] on input "Права сторона" at bounding box center [0, 0] width 0 height 0
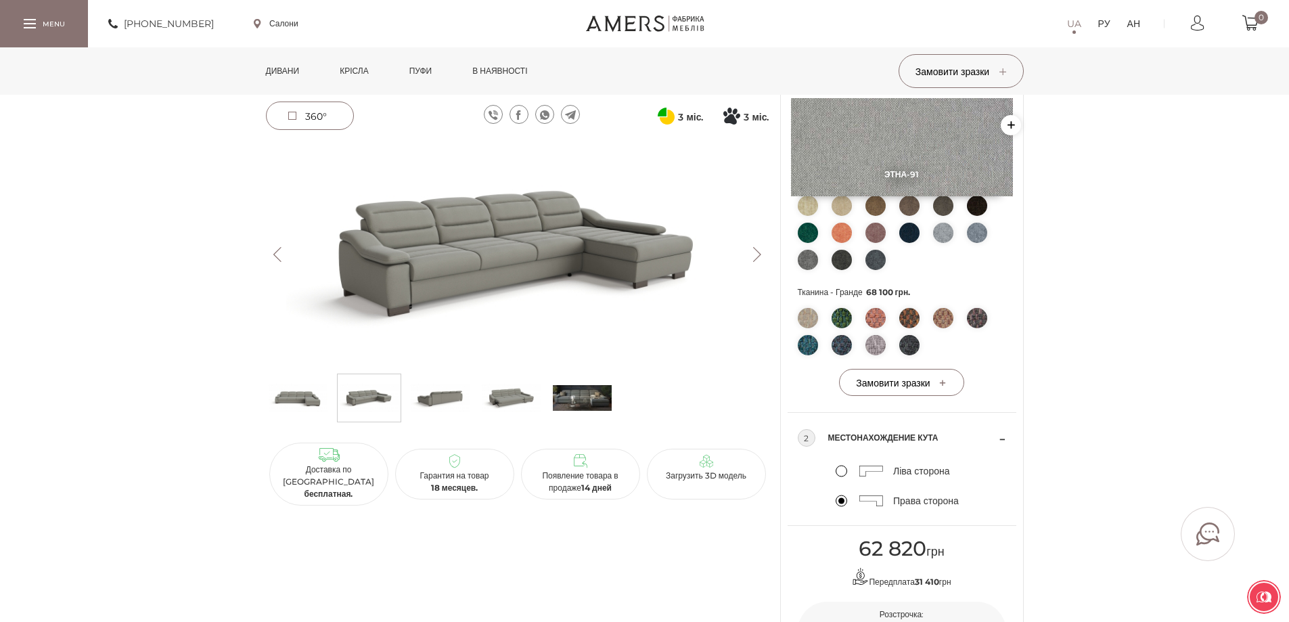
click at [836, 230] on img at bounding box center [841, 233] width 20 height 20
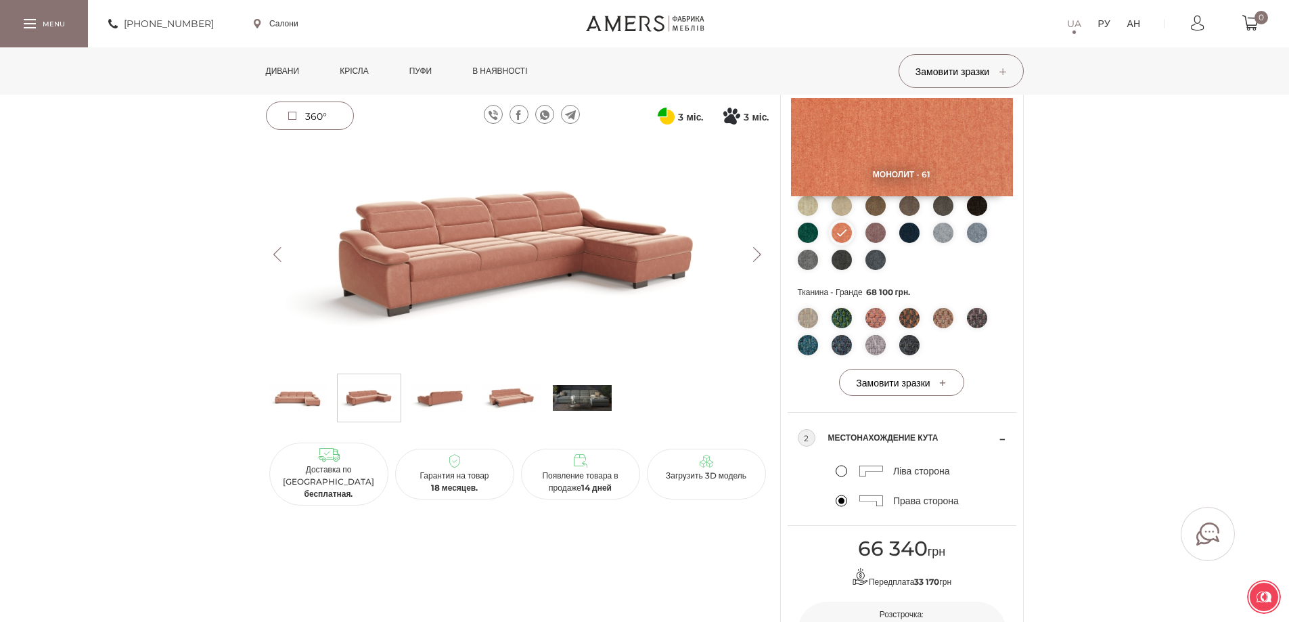
click at [304, 392] on img at bounding box center [298, 397] width 59 height 41
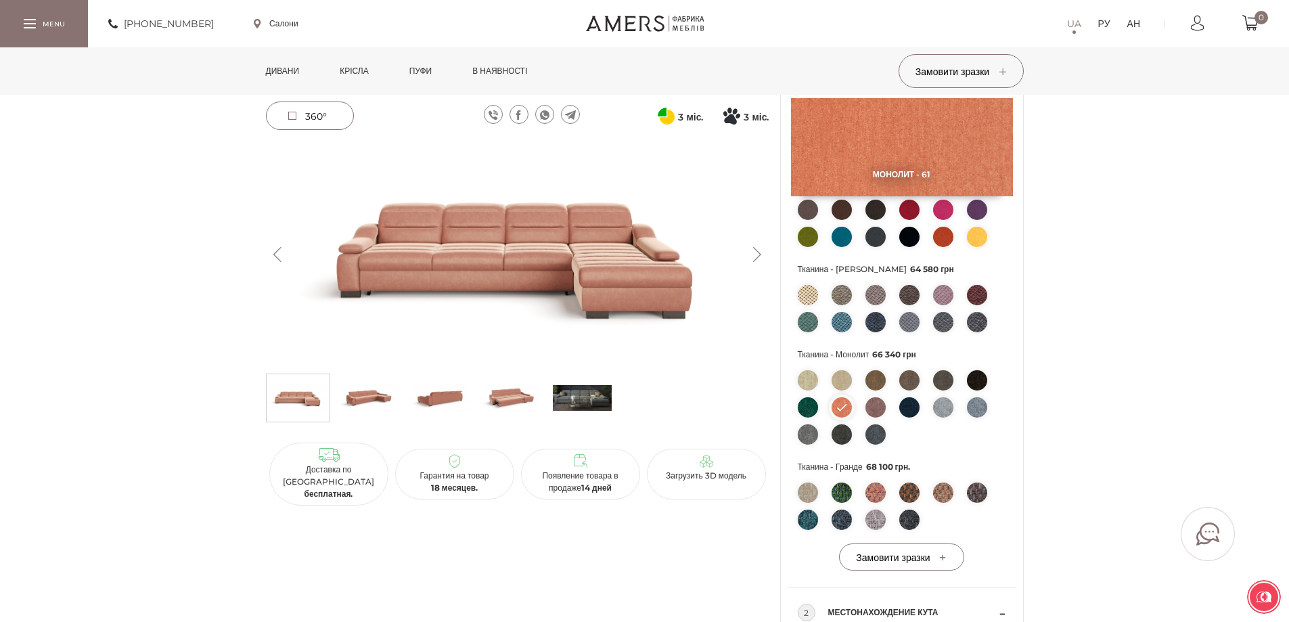
scroll to position [338, 0]
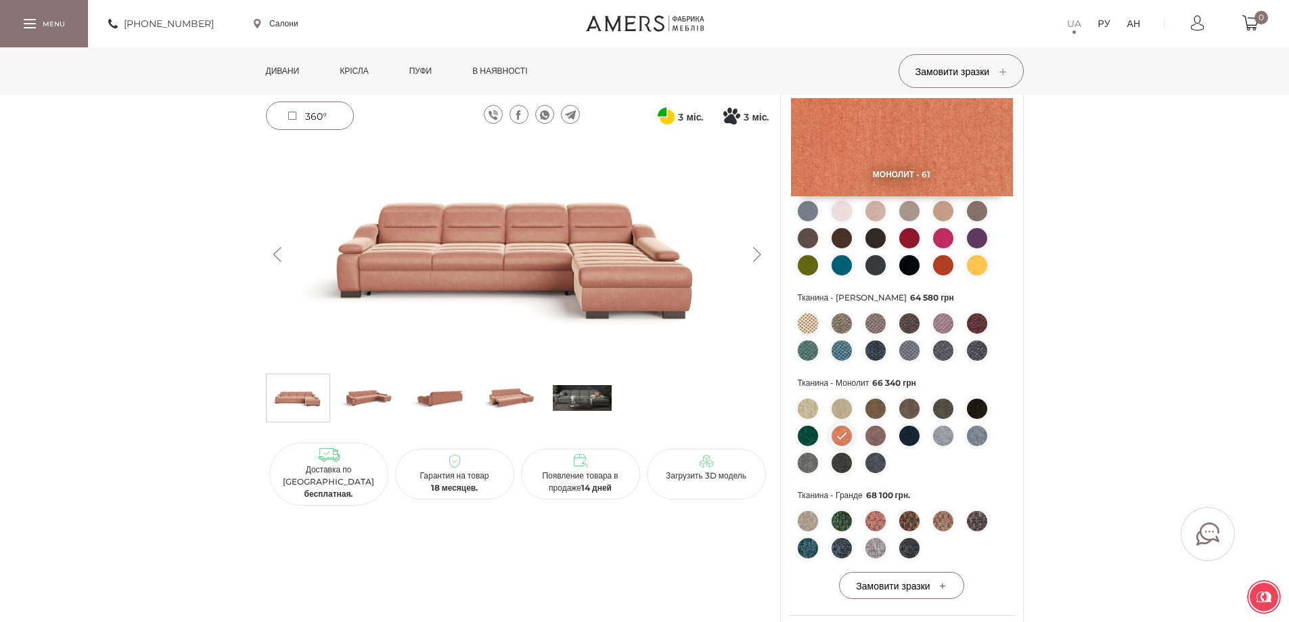
click at [941, 267] on img at bounding box center [943, 265] width 20 height 20
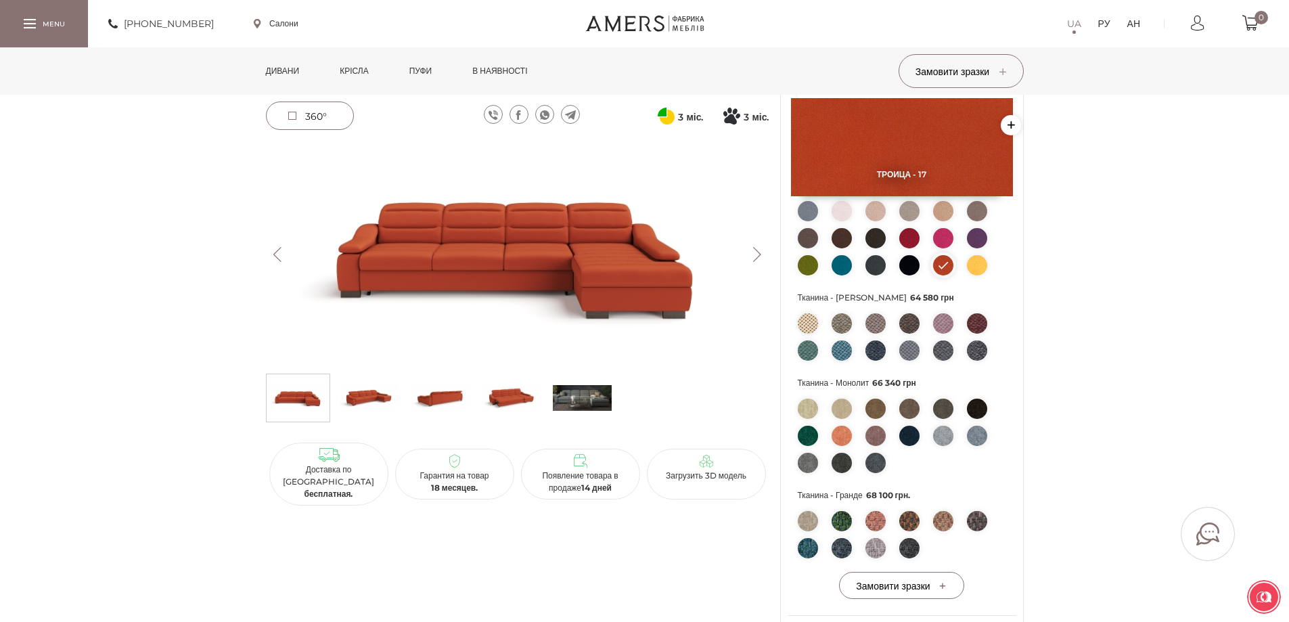
click at [325, 115] on font "360°" at bounding box center [316, 116] width 22 height 12
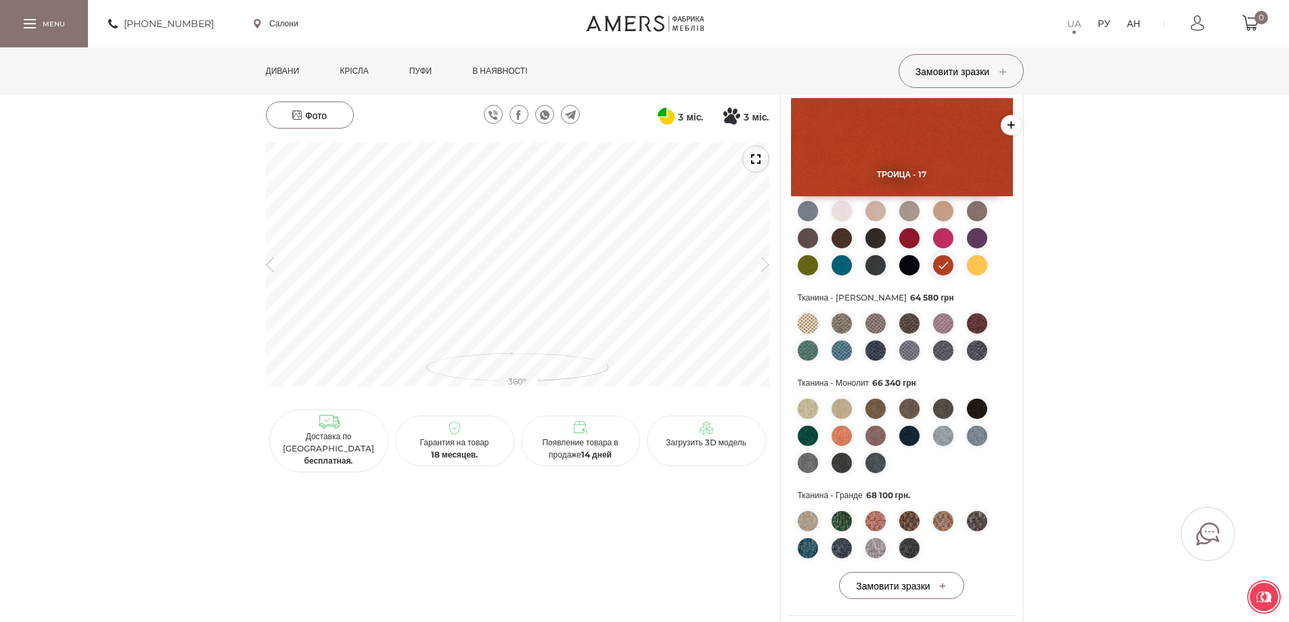
click at [944, 236] on img at bounding box center [943, 238] width 20 height 20
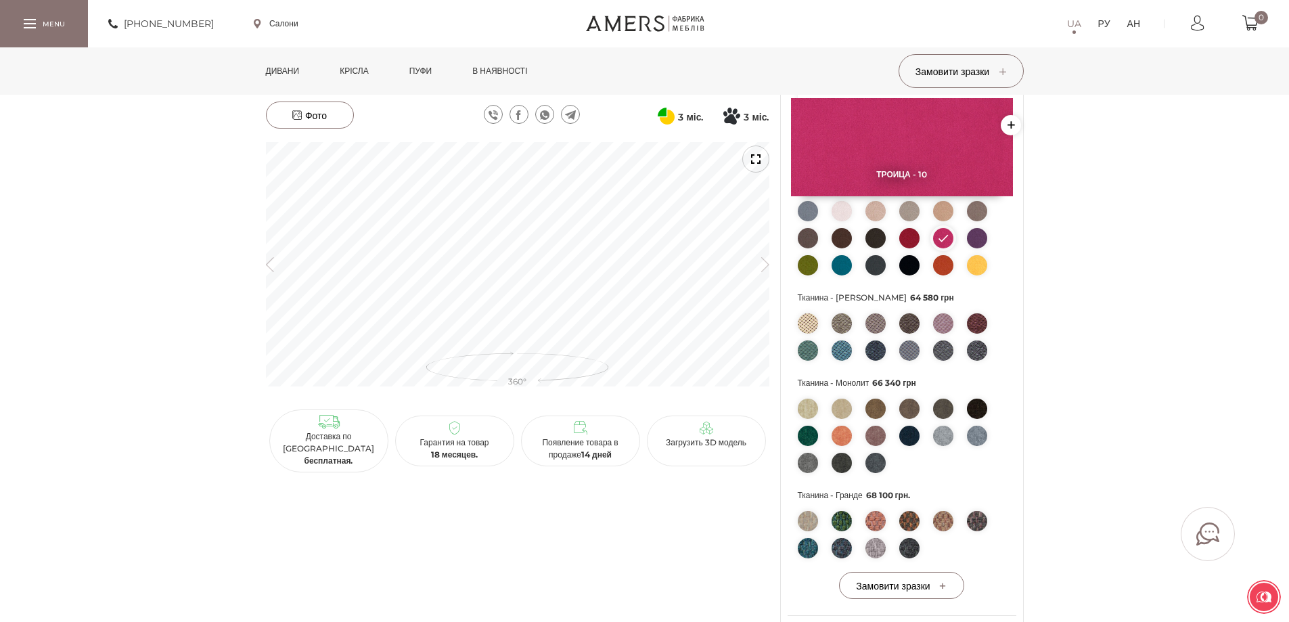
click at [979, 233] on img at bounding box center [977, 238] width 20 height 20
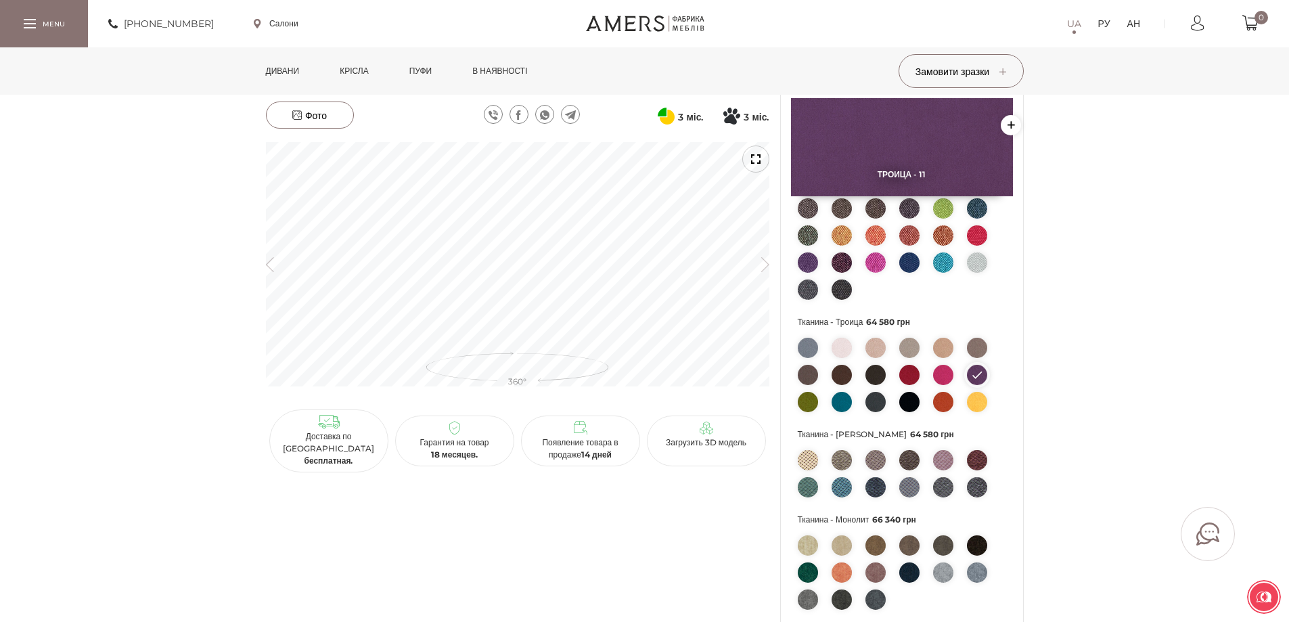
scroll to position [135, 0]
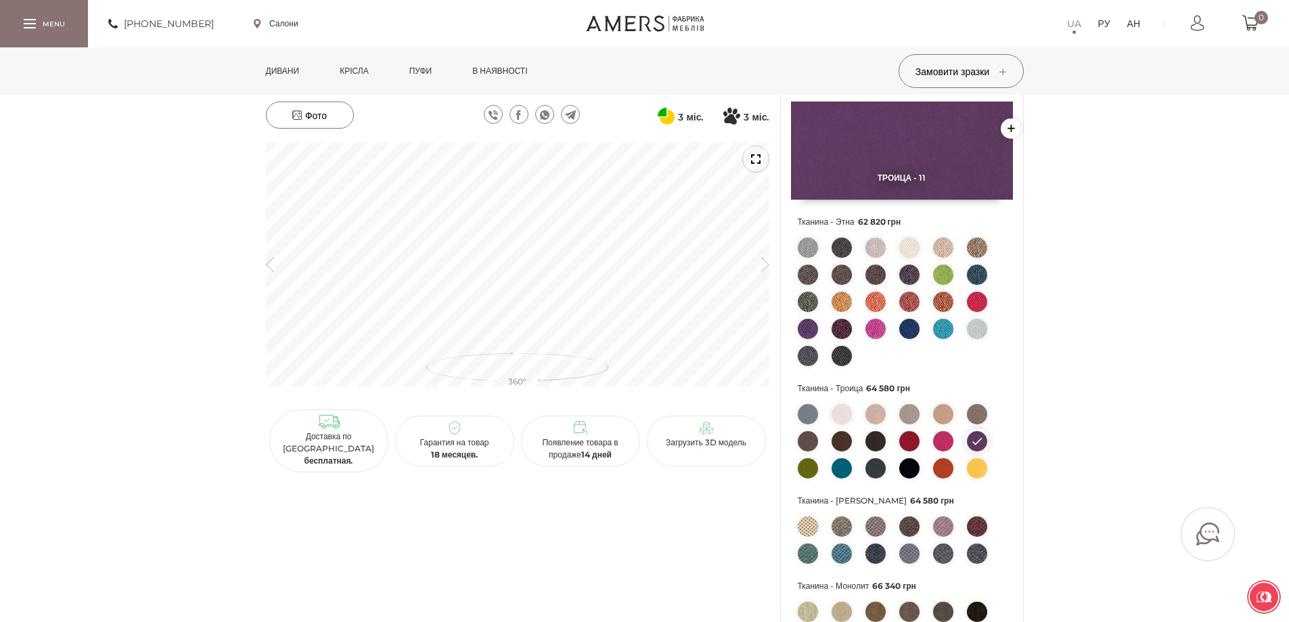
click at [760, 166] on div at bounding box center [755, 158] width 27 height 27
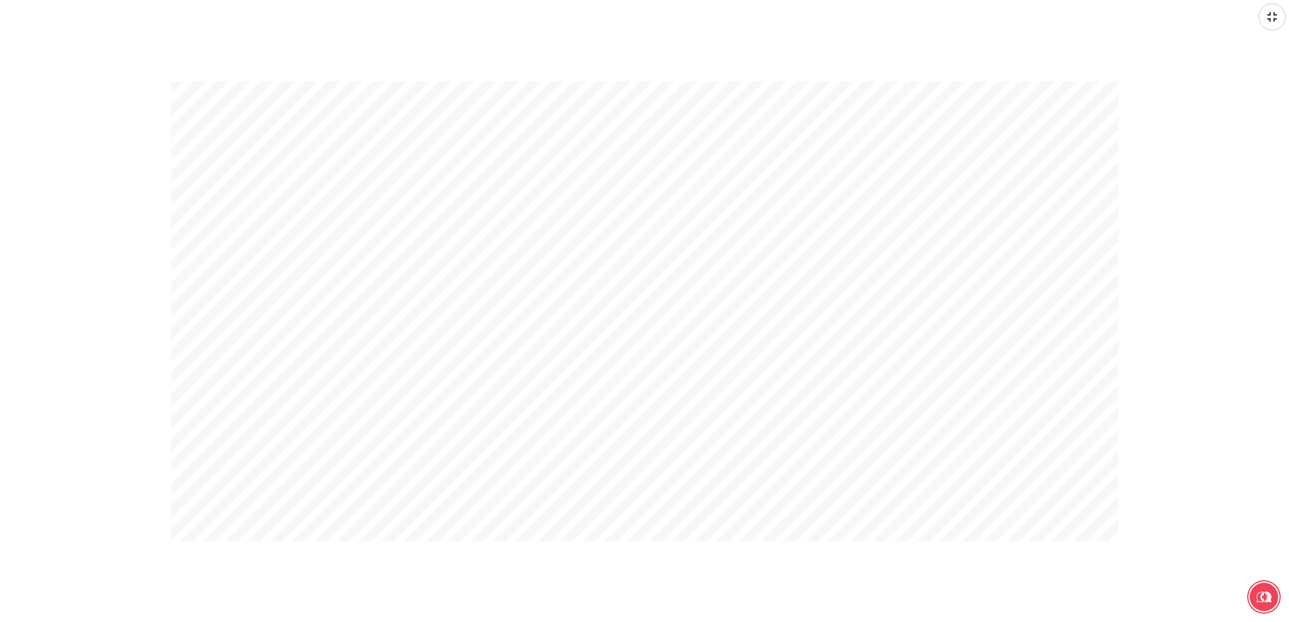
scroll to position [0, 0]
click at [1269, 31] on div at bounding box center [644, 311] width 1289 height 622
click at [1272, 20] on div at bounding box center [1271, 16] width 27 height 27
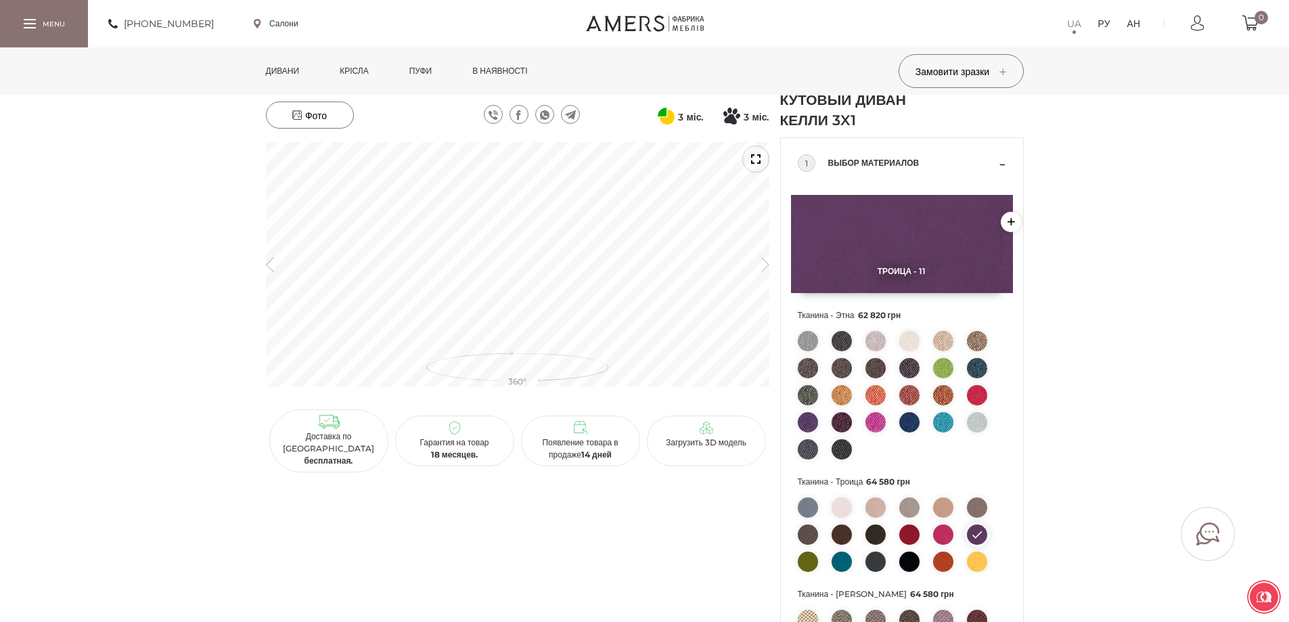
scroll to position [135, 0]
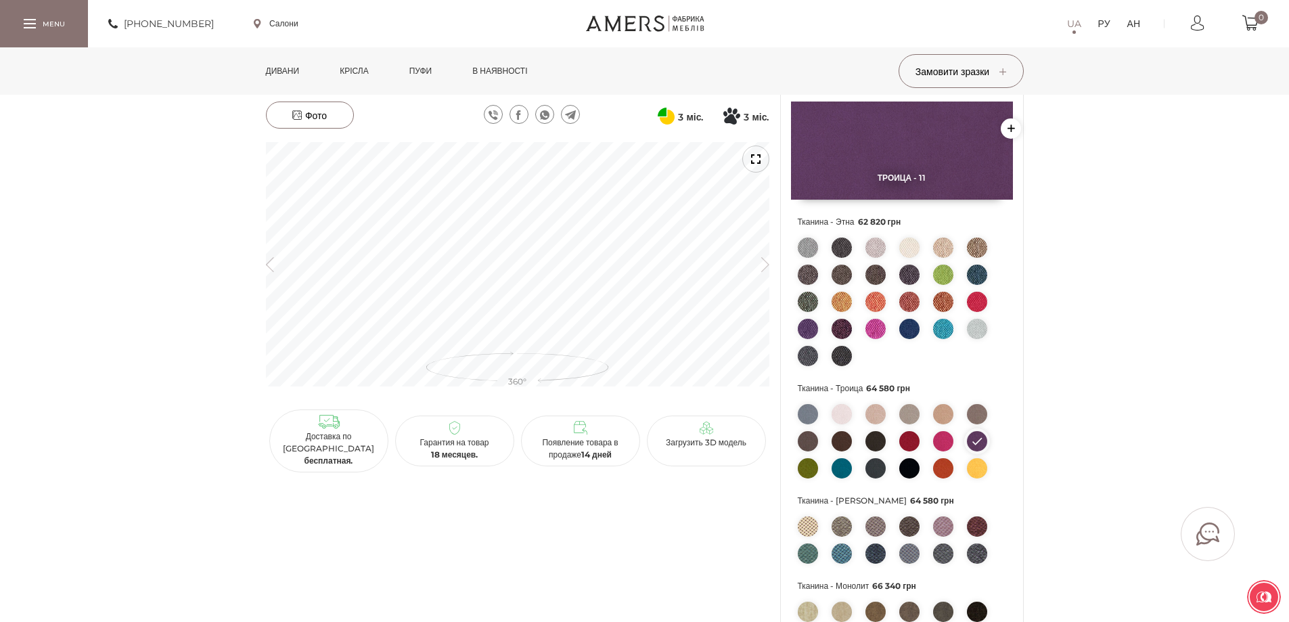
click at [937, 262] on ul at bounding box center [902, 304] width 208 height 135
click at [944, 273] on img at bounding box center [943, 274] width 20 height 20
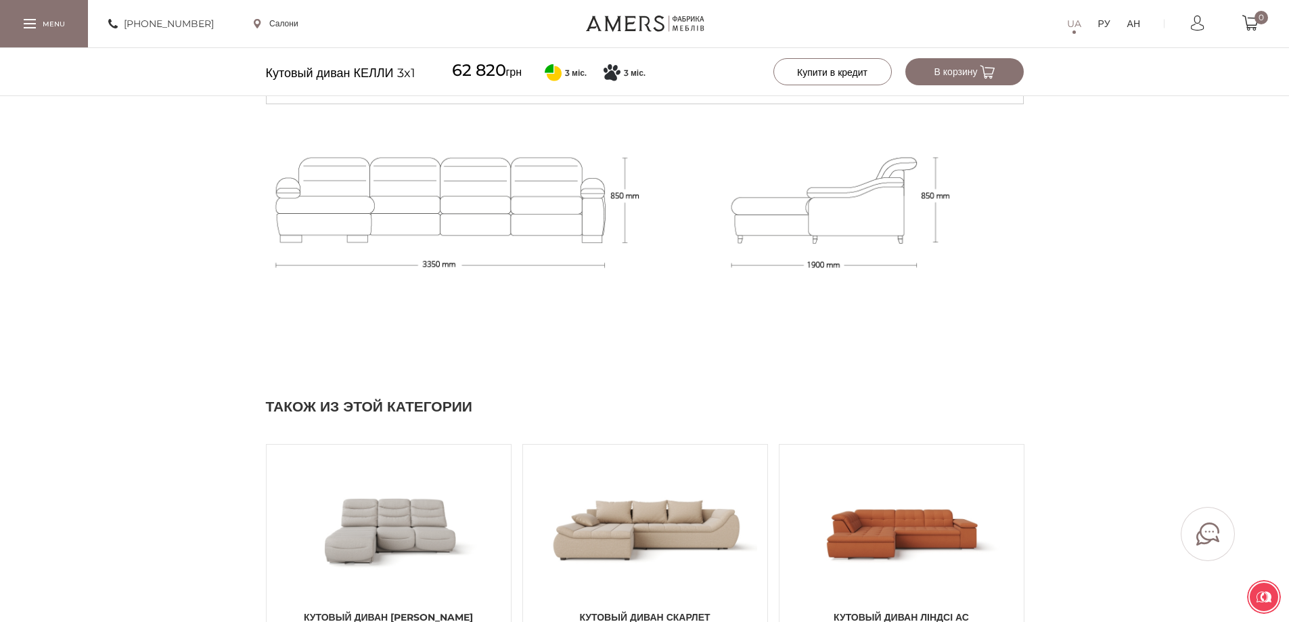
scroll to position [1623, 0]
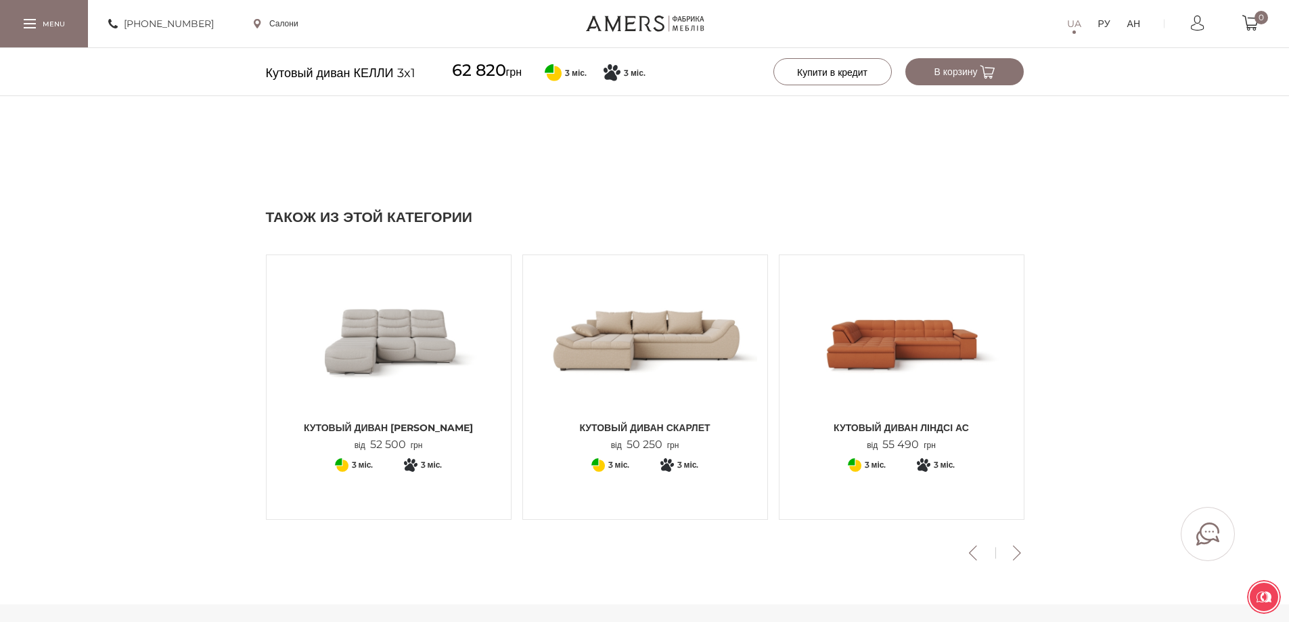
click at [931, 346] on img at bounding box center [901, 339] width 224 height 149
click at [921, 345] on img at bounding box center [901, 339] width 224 height 149
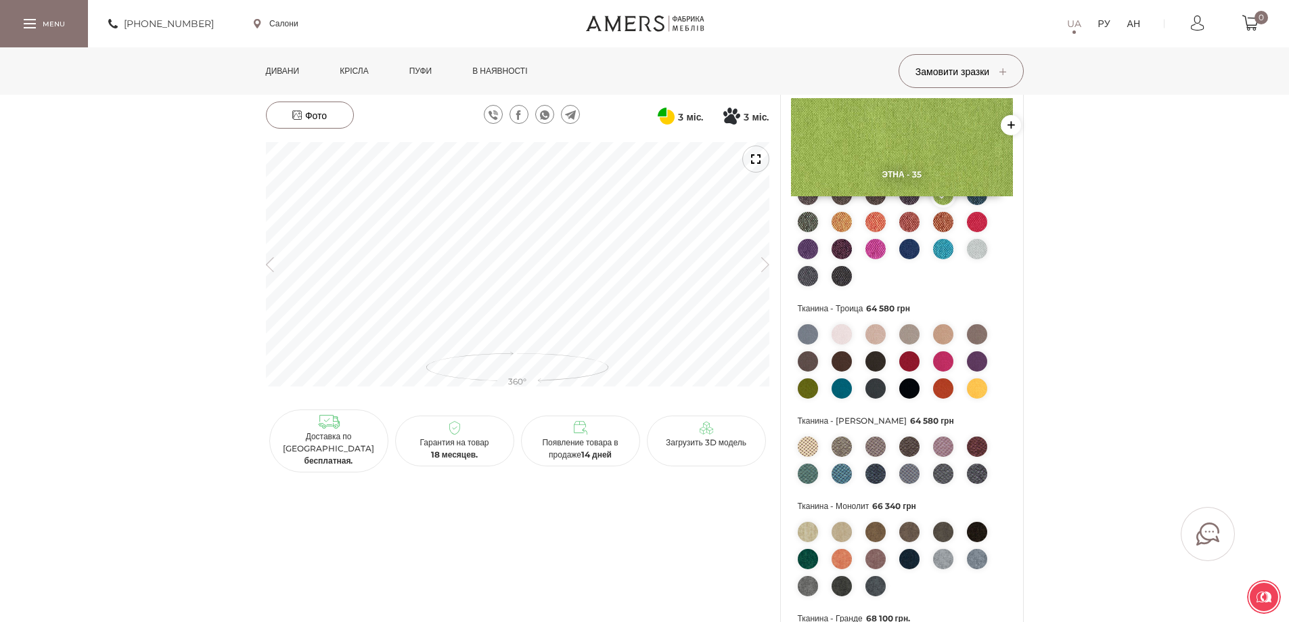
scroll to position [203, 0]
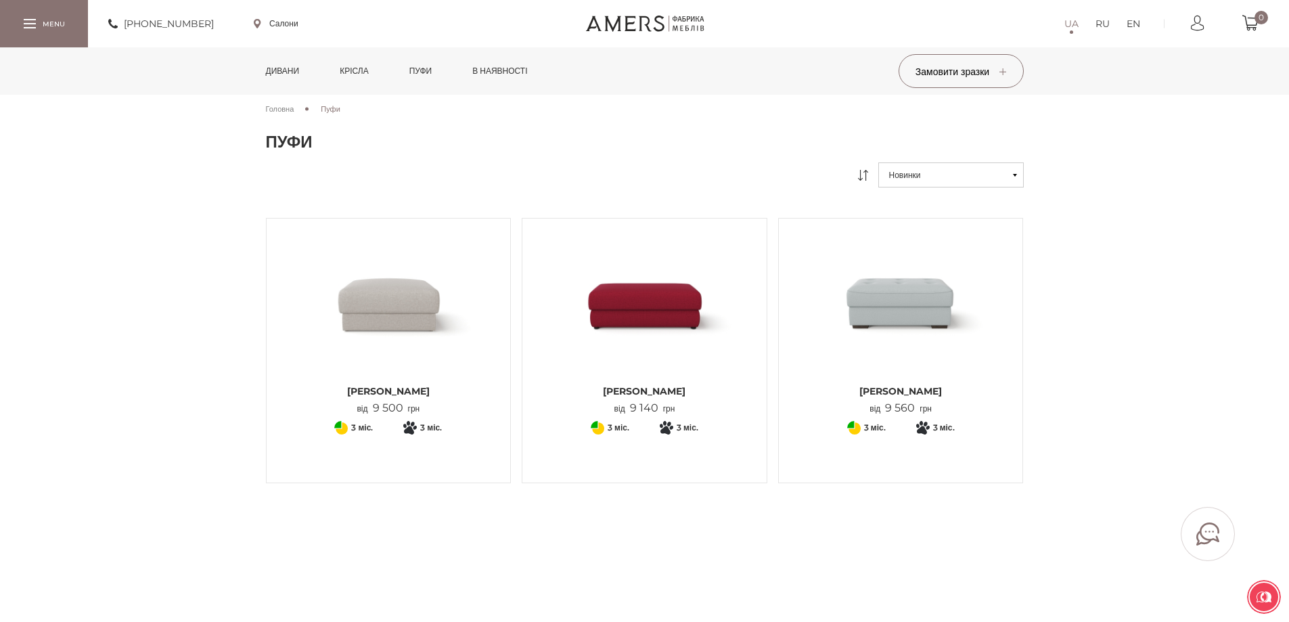
click at [371, 72] on link "Крісла" at bounding box center [353, 70] width 49 height 47
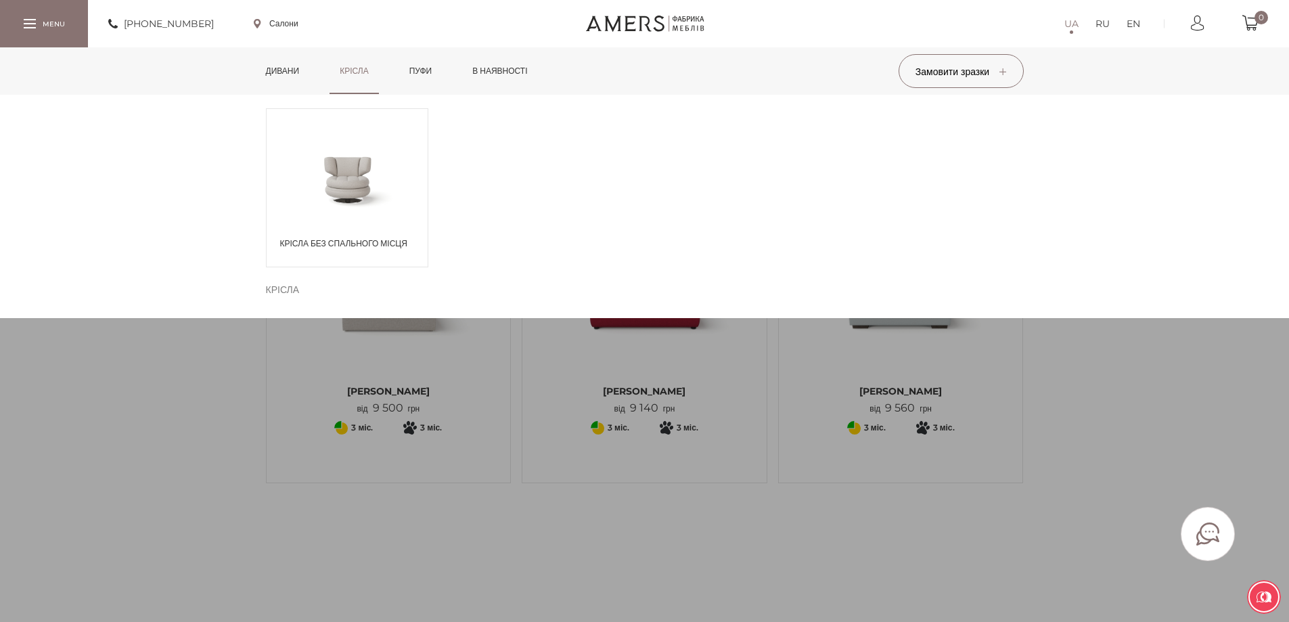
click at [398, 201] on span at bounding box center [347, 178] width 161 height 78
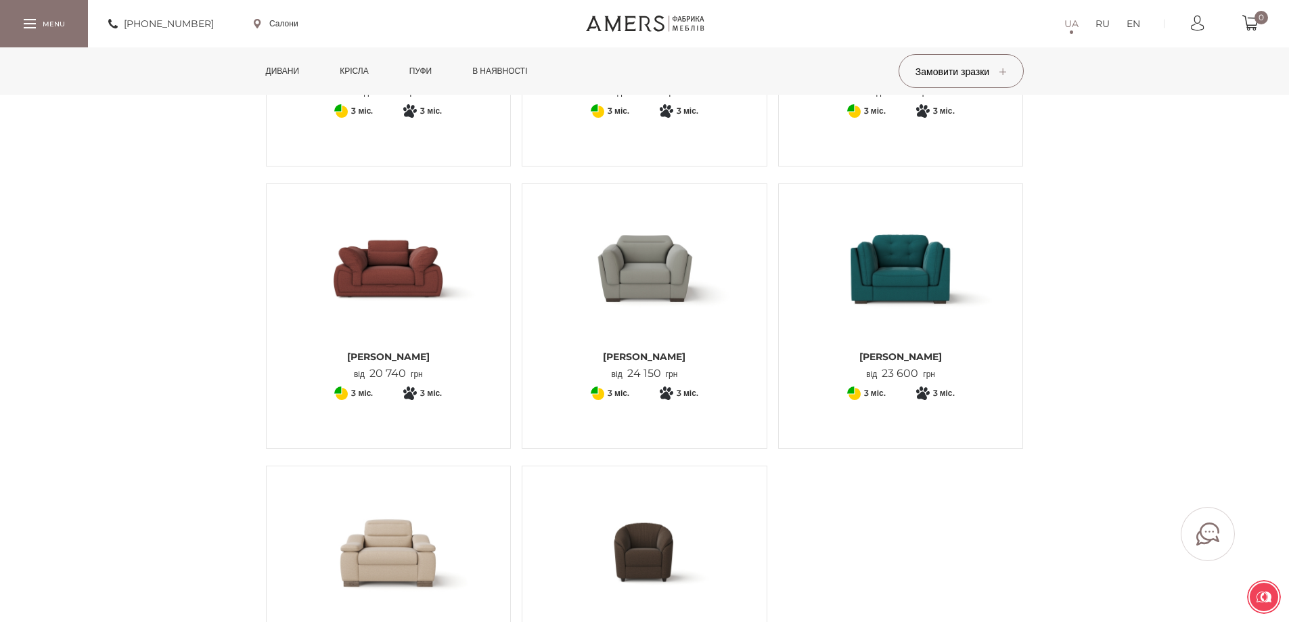
scroll to position [271, 0]
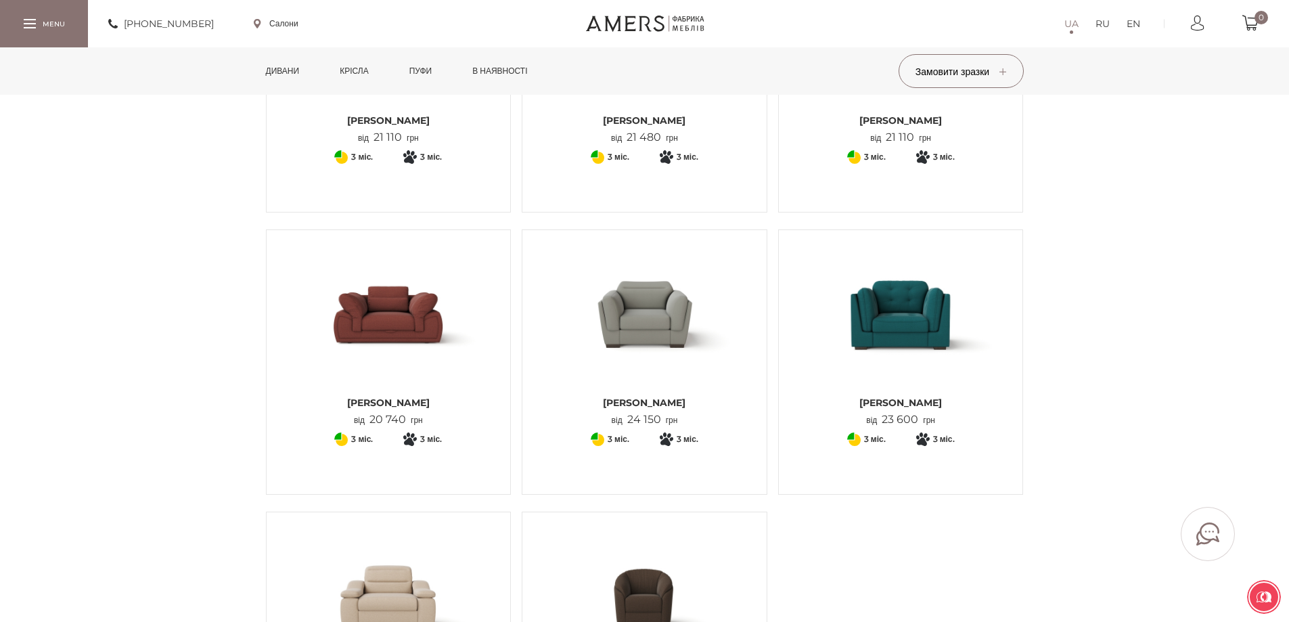
click at [414, 322] on img at bounding box center [389, 314] width 224 height 149
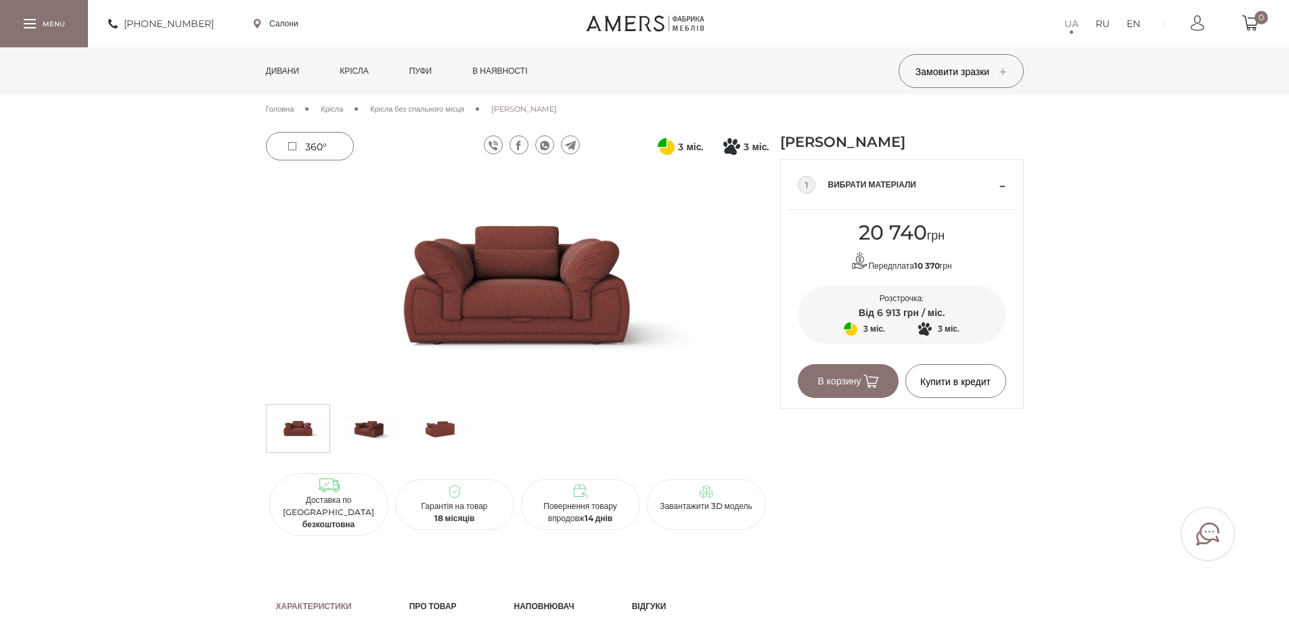
click at [648, 333] on img at bounding box center [517, 284] width 503 height 225
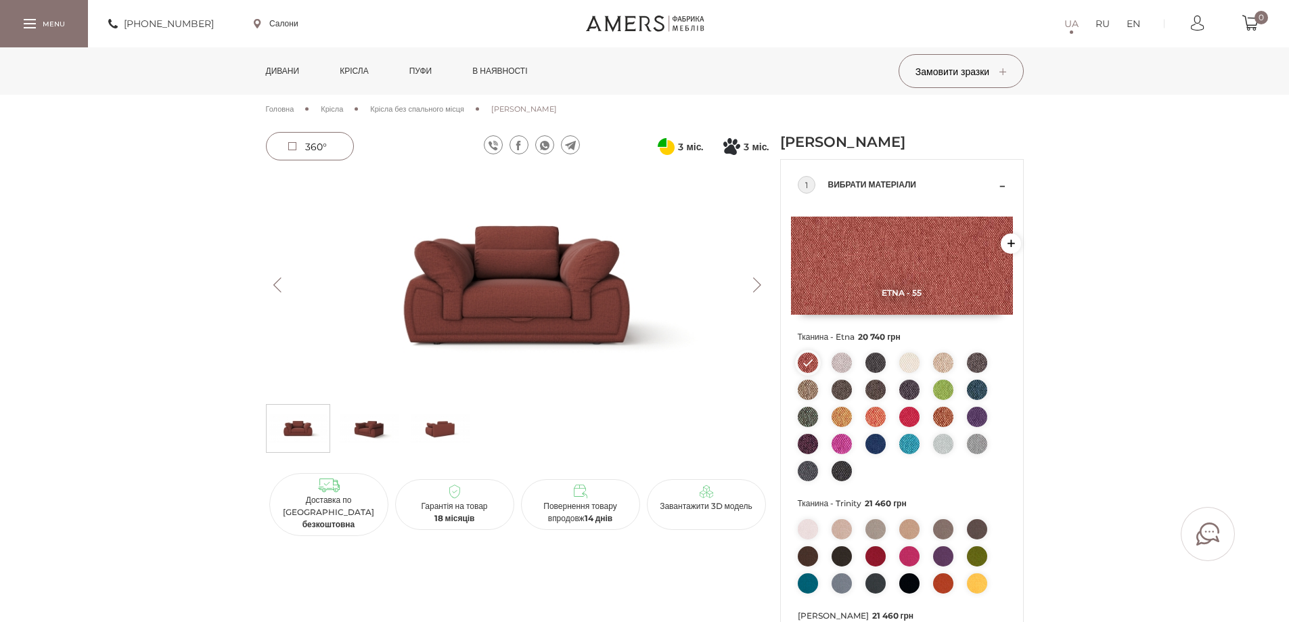
click at [756, 287] on button "Next" at bounding box center [757, 284] width 24 height 15
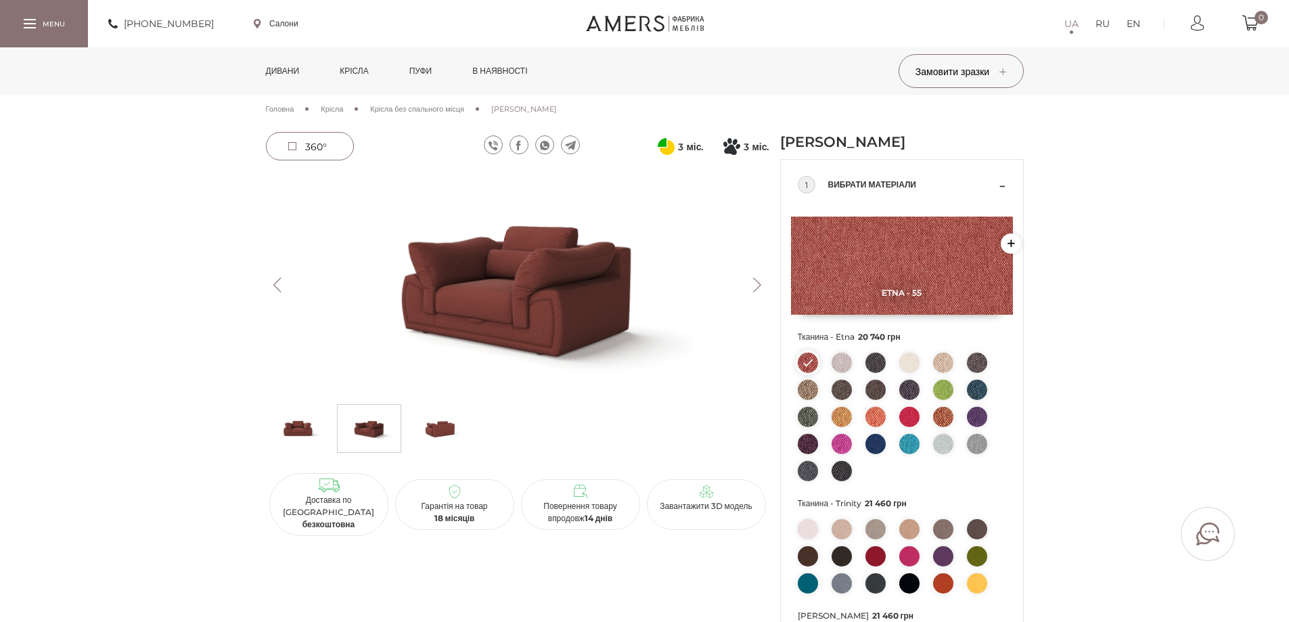
click at [756, 287] on button "Next" at bounding box center [757, 284] width 24 height 15
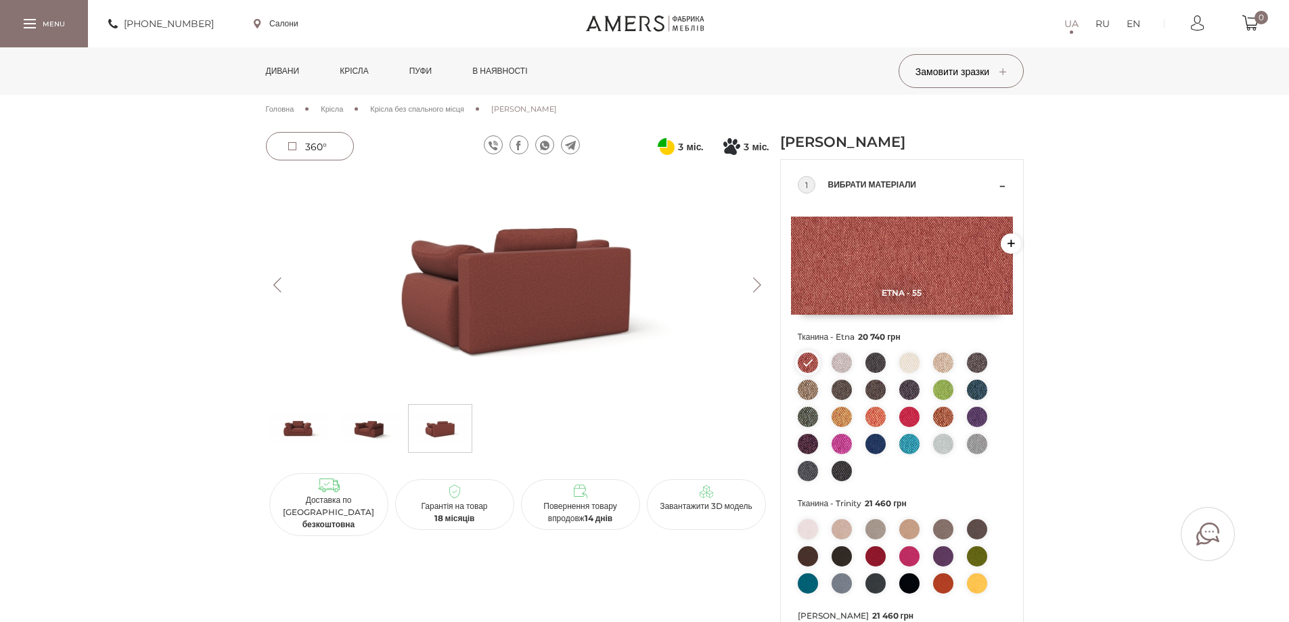
click at [756, 287] on button "Next" at bounding box center [757, 284] width 24 height 15
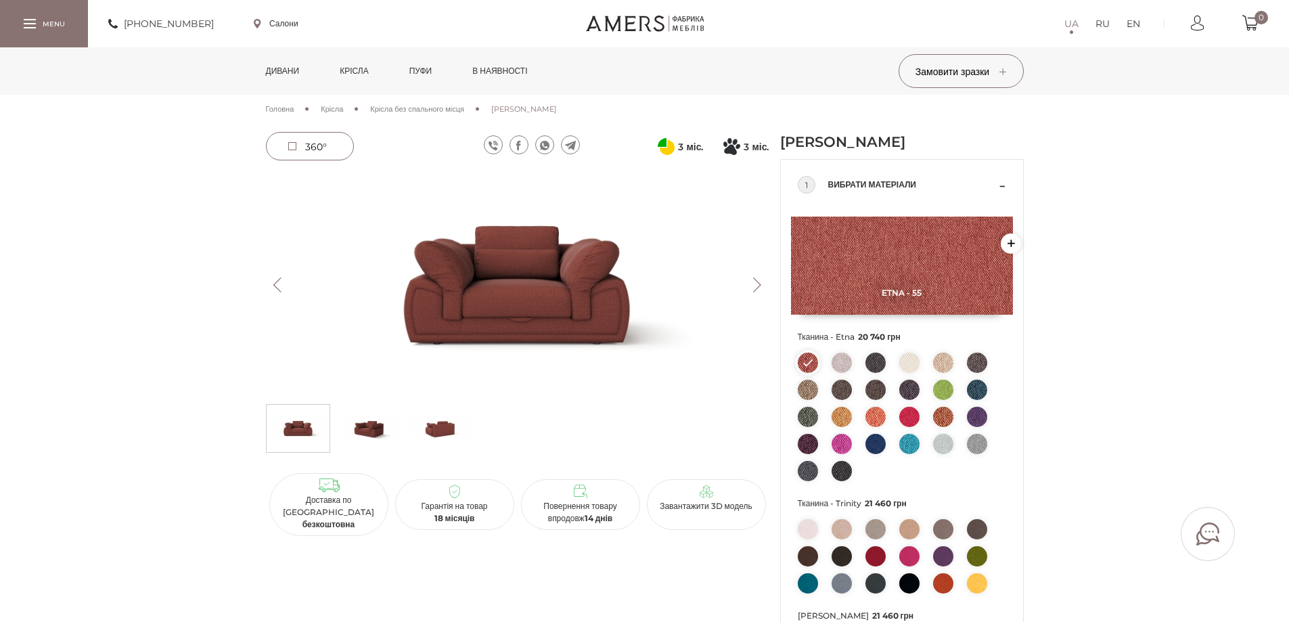
click at [756, 287] on button "Next" at bounding box center [757, 284] width 24 height 15
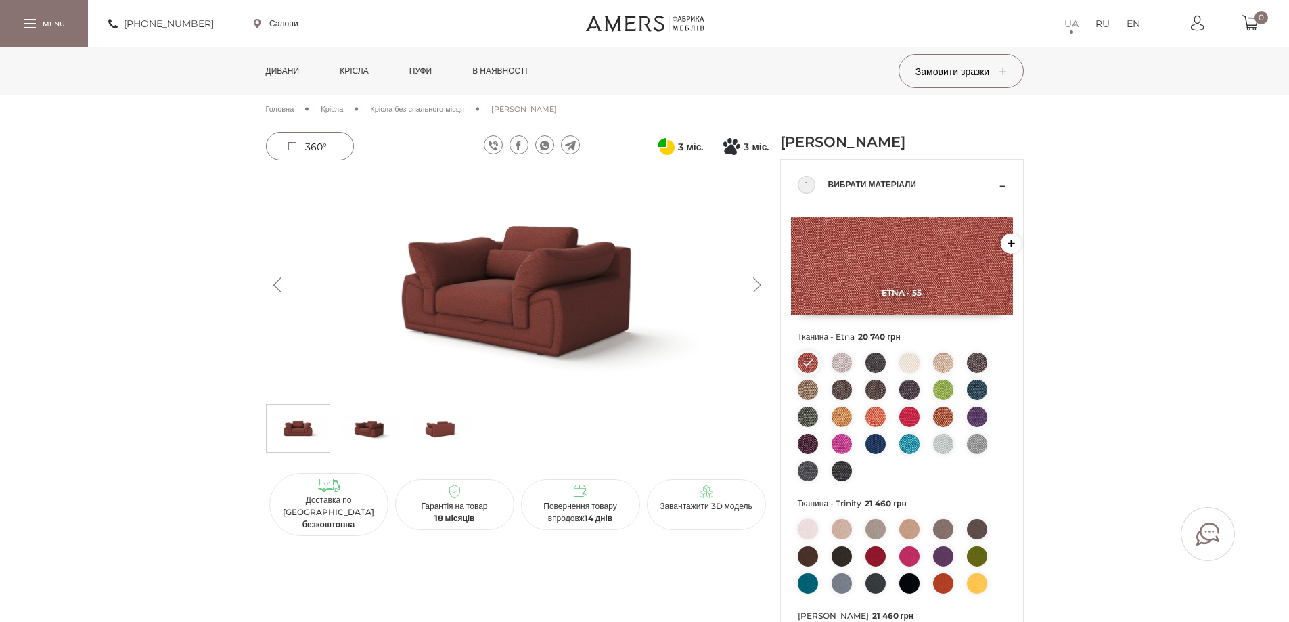
click at [756, 287] on button "Next" at bounding box center [757, 284] width 24 height 15
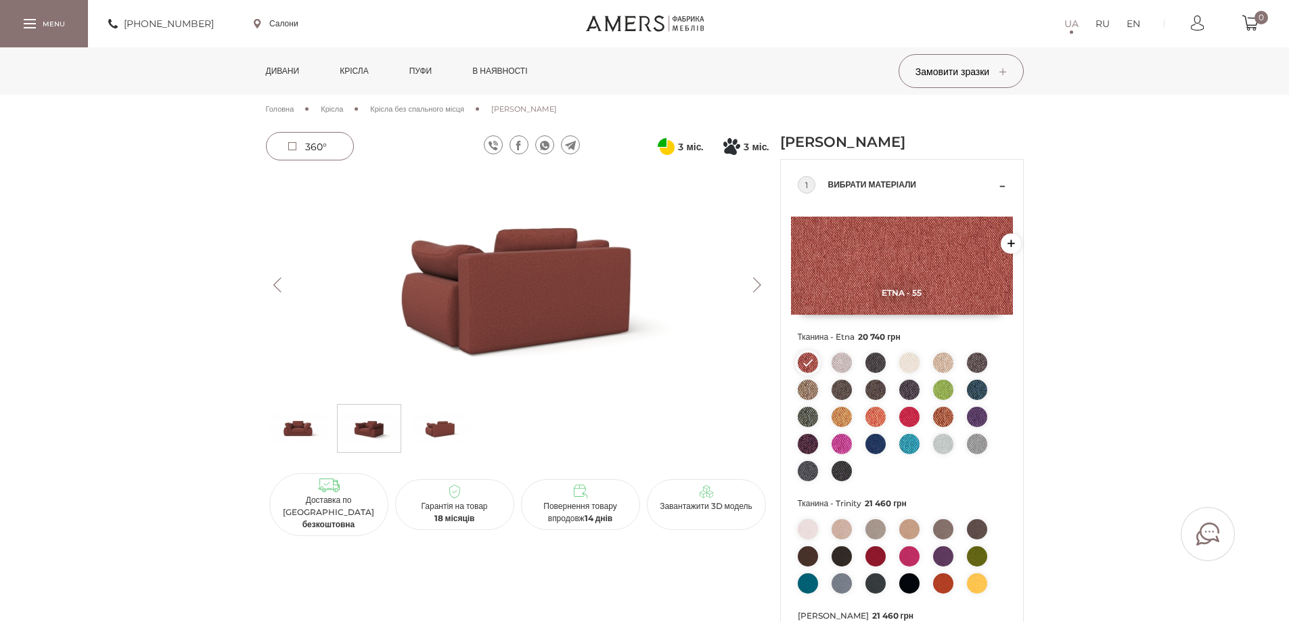
click at [756, 287] on button "Next" at bounding box center [757, 284] width 24 height 15
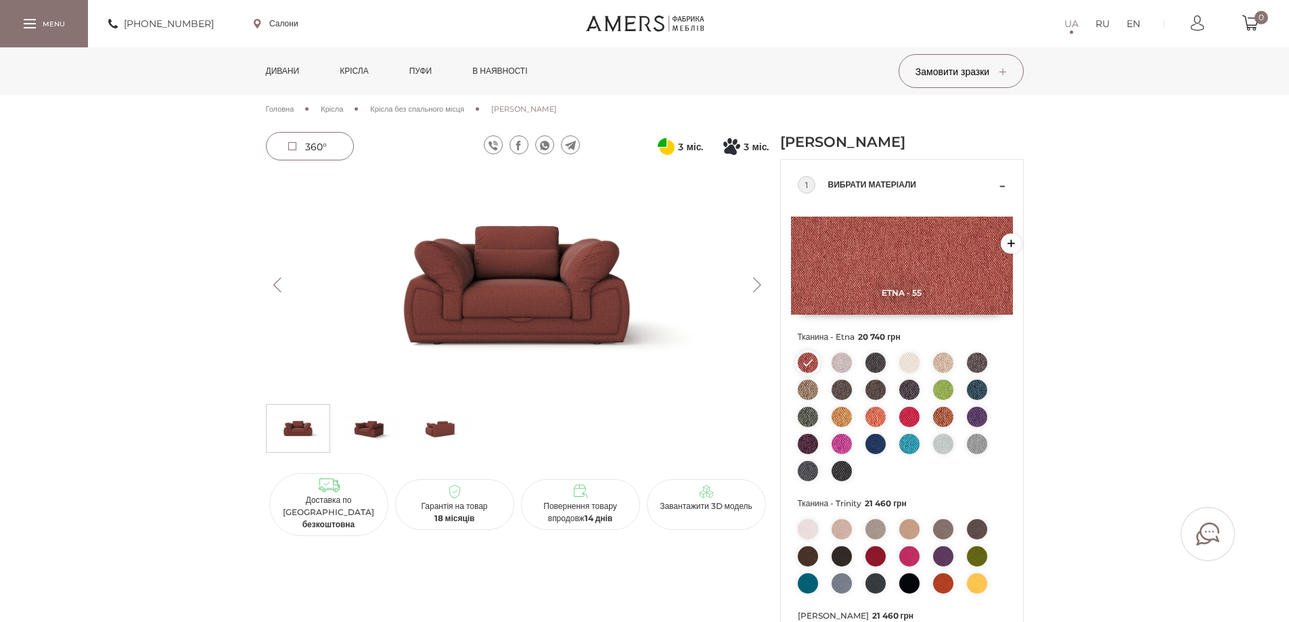
scroll to position [68, 0]
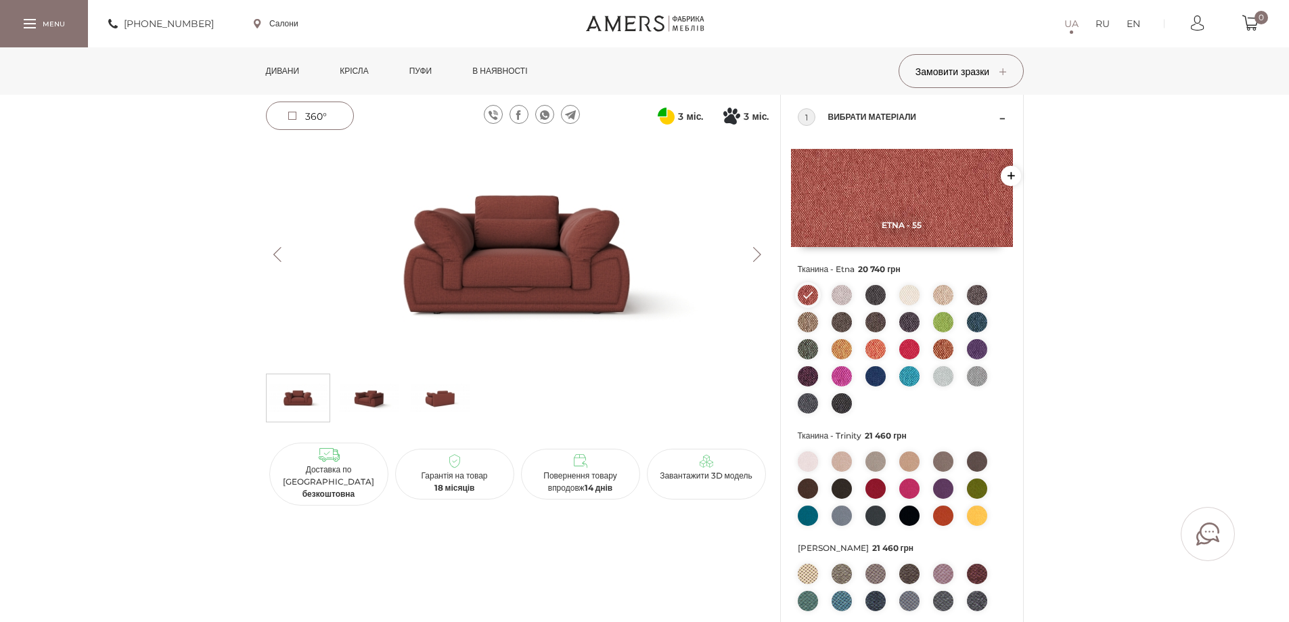
click at [382, 399] on img at bounding box center [369, 397] width 59 height 41
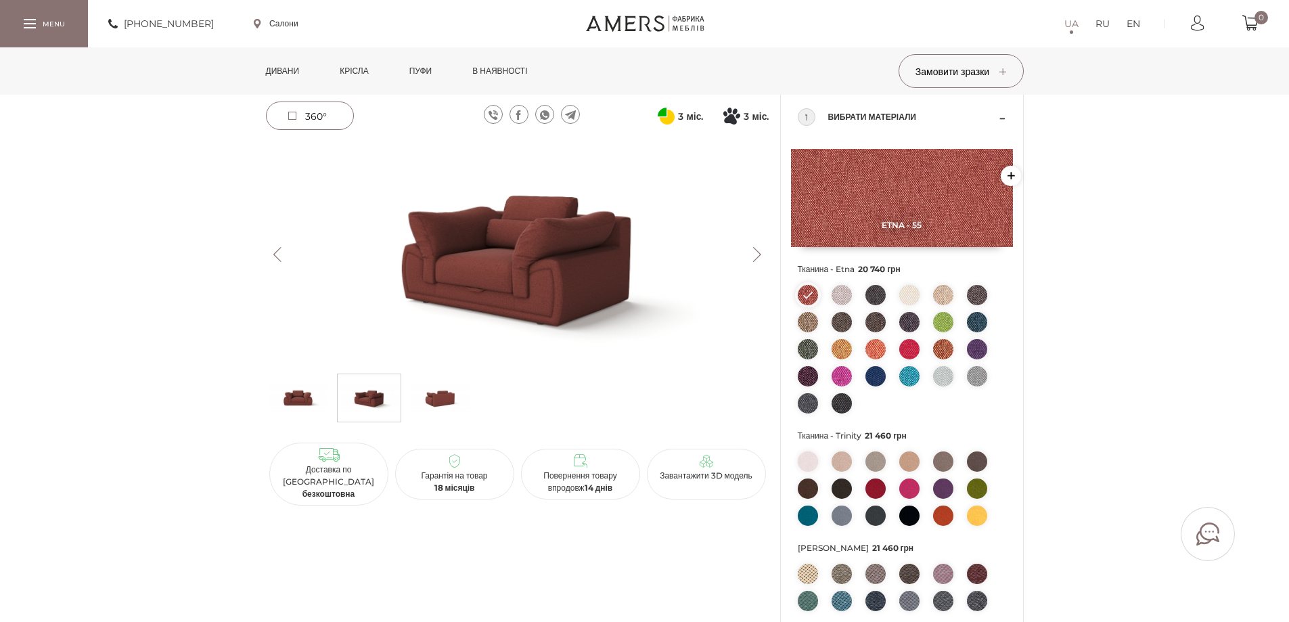
click at [434, 398] on img at bounding box center [440, 397] width 59 height 41
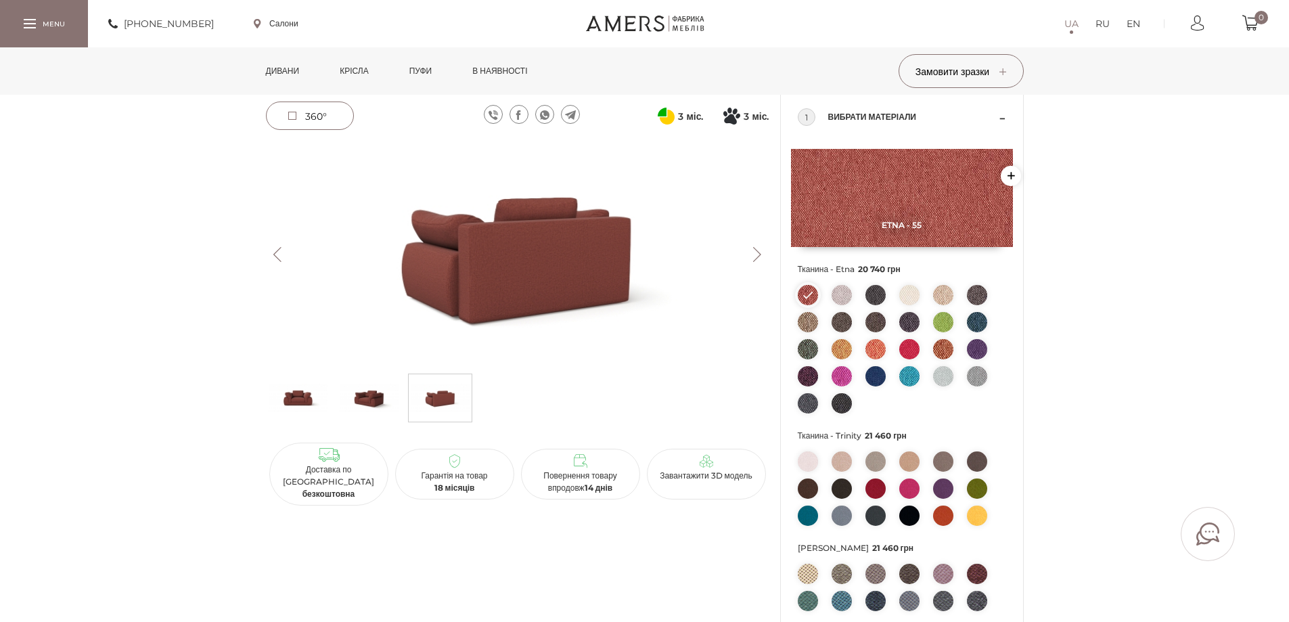
click at [373, 402] on img at bounding box center [369, 397] width 59 height 41
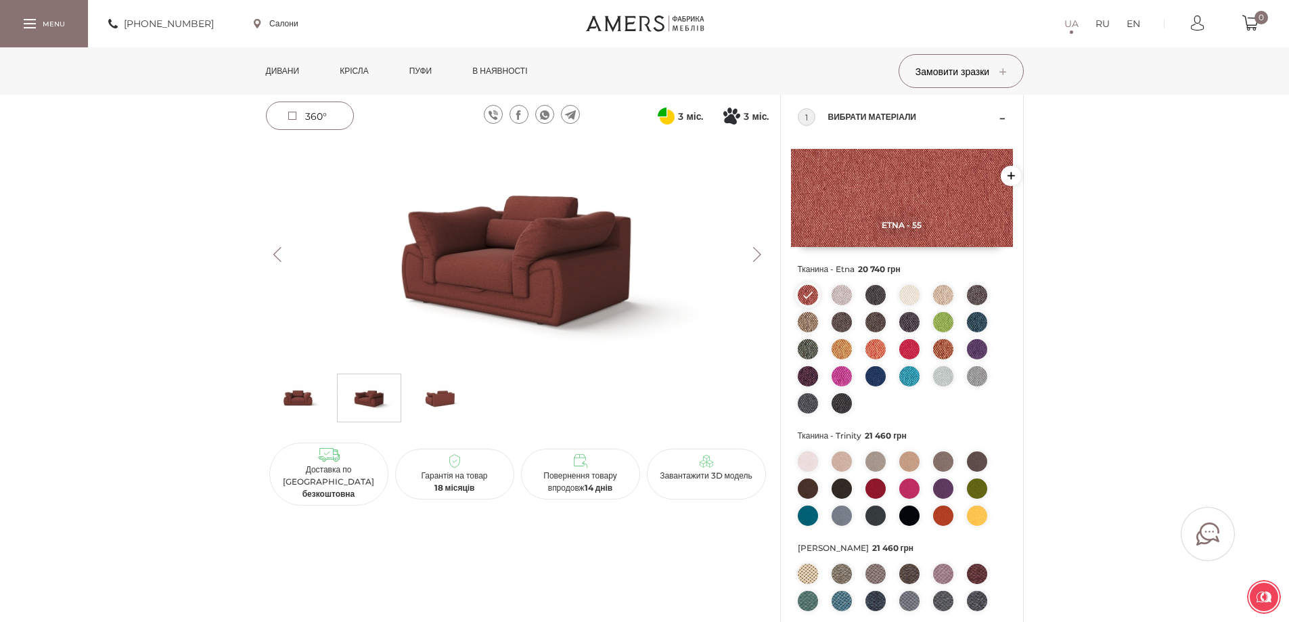
click at [862, 457] on ul at bounding box center [902, 491] width 208 height 81
click at [869, 457] on img at bounding box center [875, 461] width 20 height 20
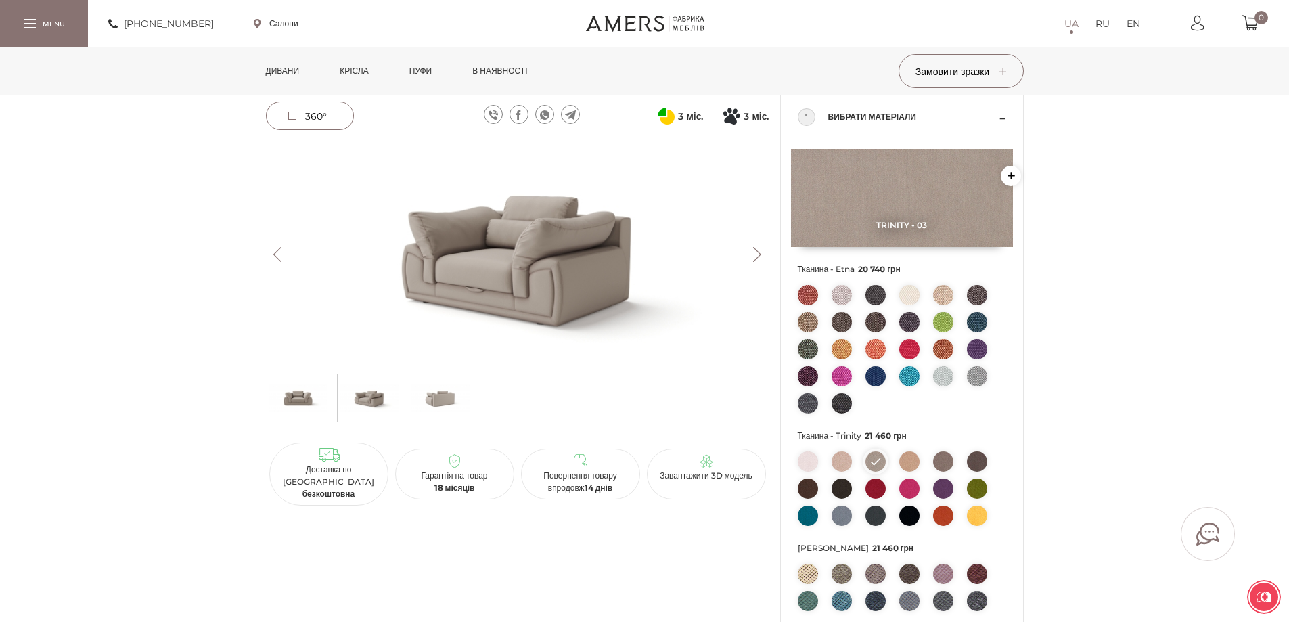
click at [980, 515] on img at bounding box center [977, 515] width 20 height 20
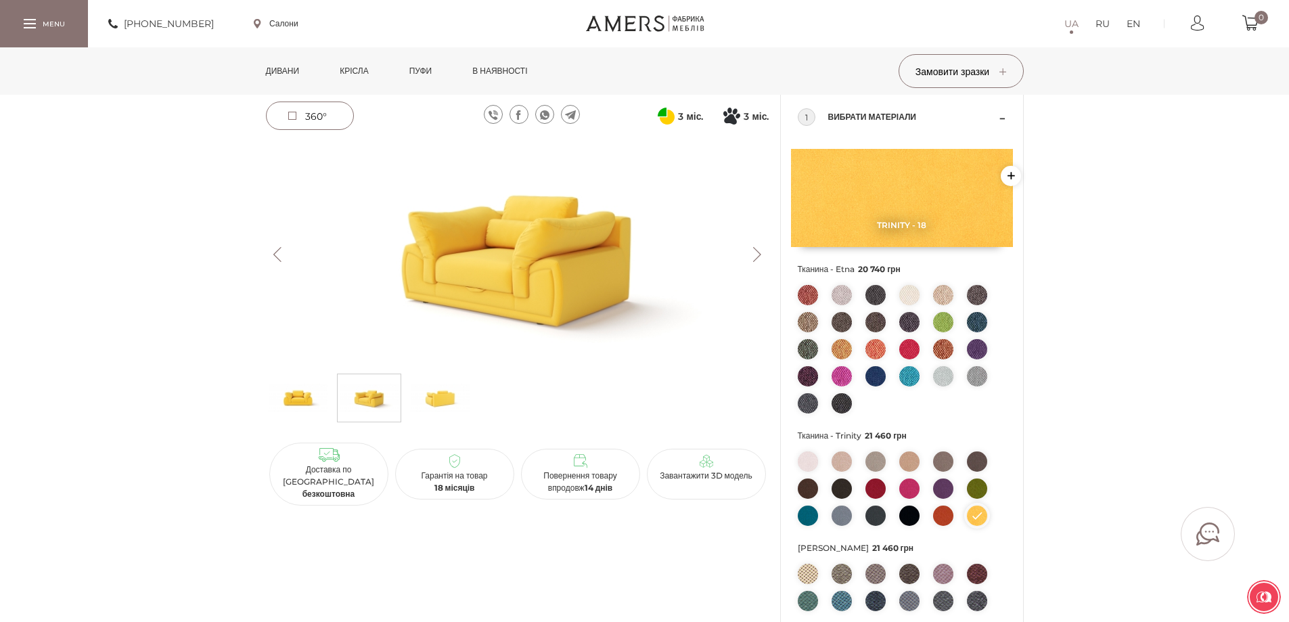
scroll to position [0, 0]
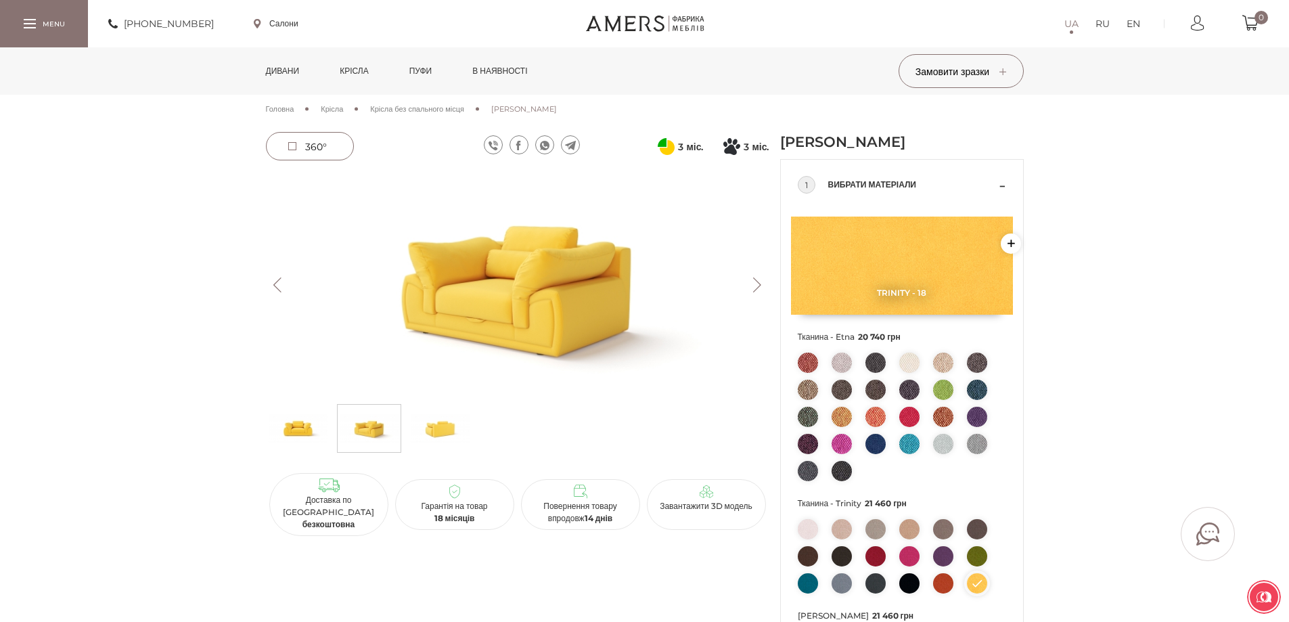
click at [304, 432] on img at bounding box center [298, 428] width 59 height 41
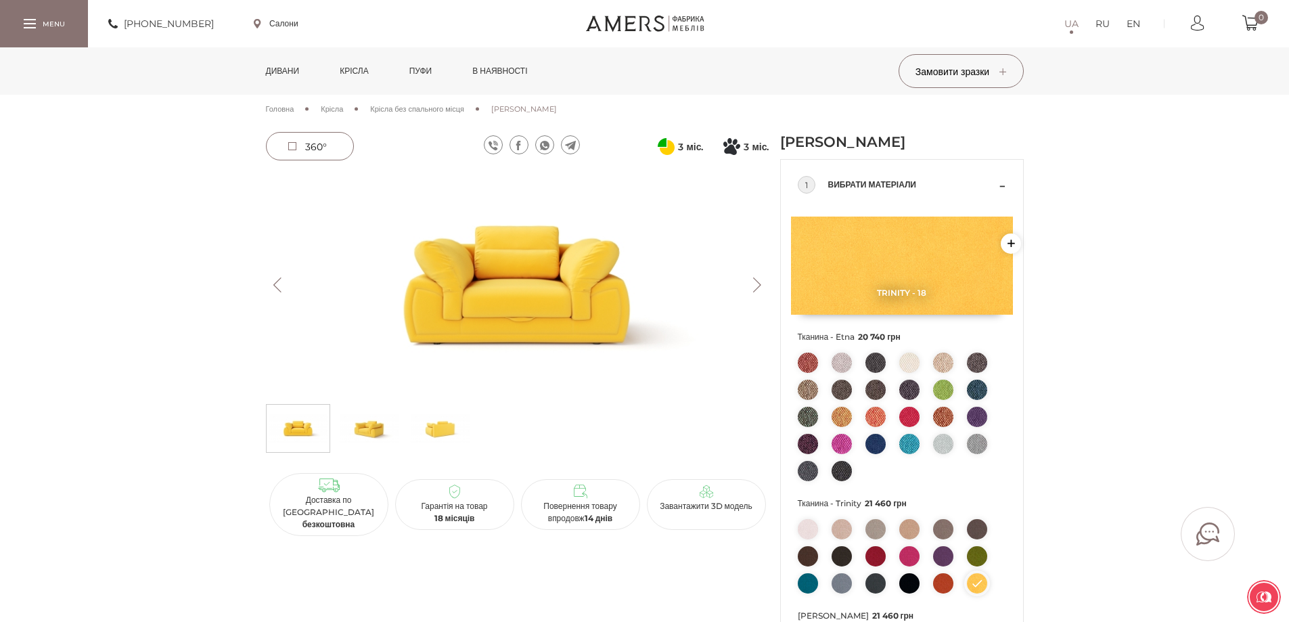
click at [915, 444] on img at bounding box center [909, 444] width 20 height 20
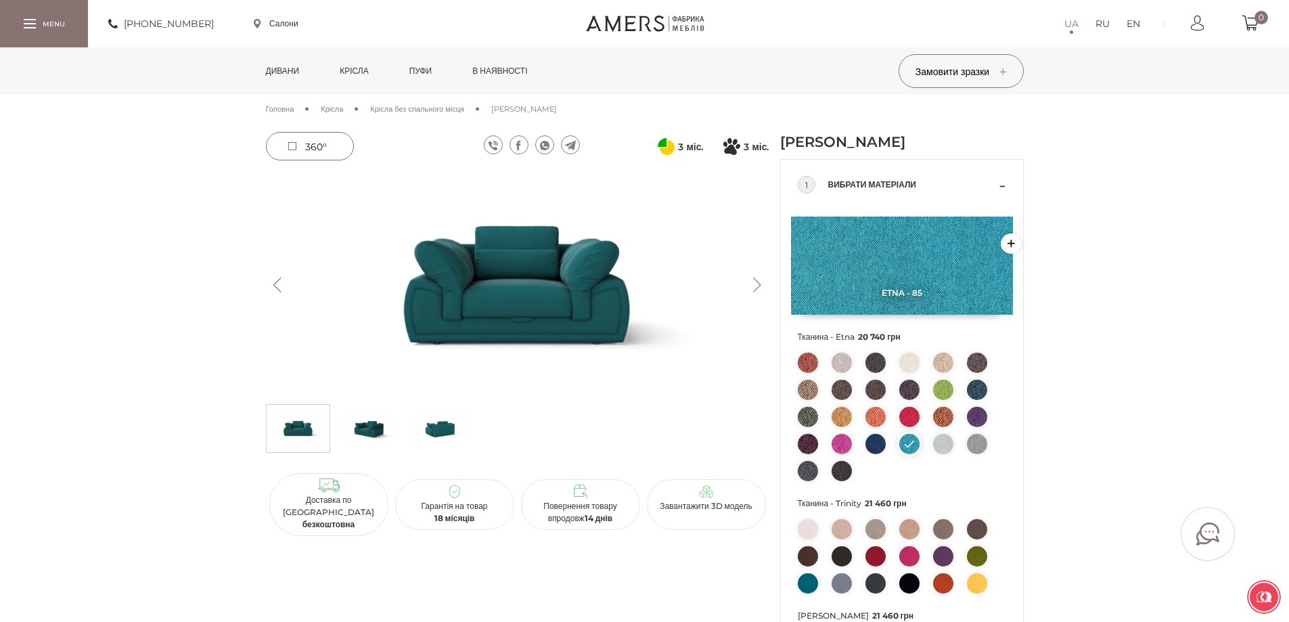
click at [939, 410] on img at bounding box center [943, 417] width 20 height 20
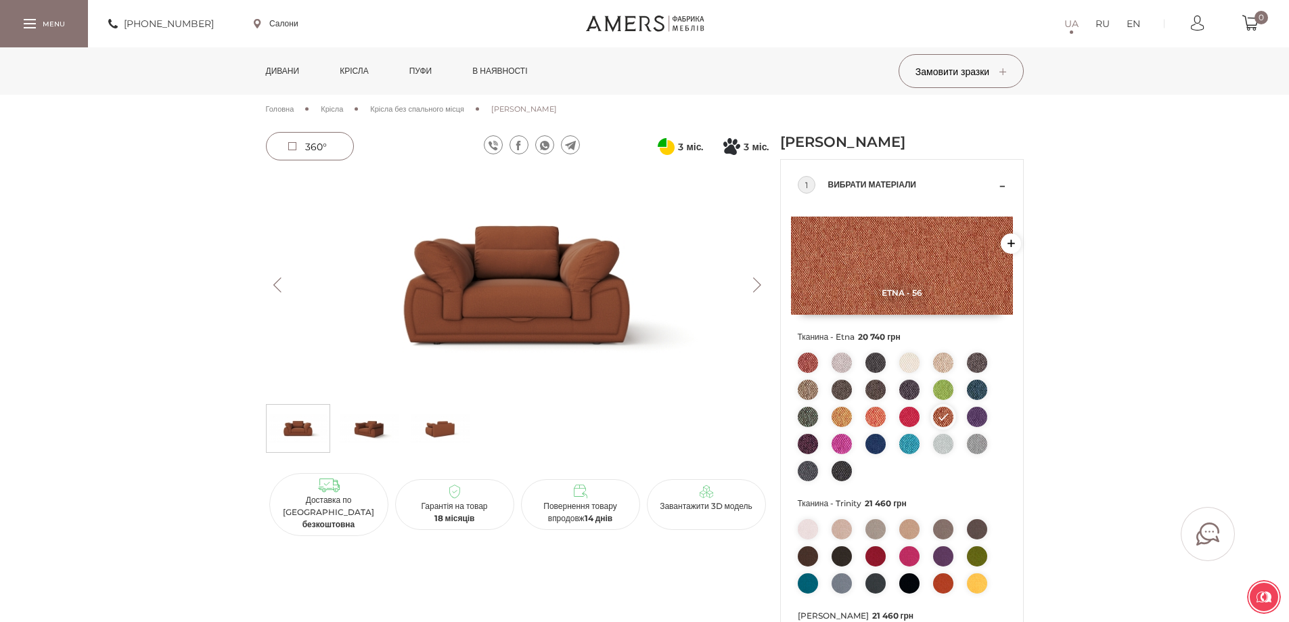
click at [937, 389] on img at bounding box center [943, 389] width 20 height 20
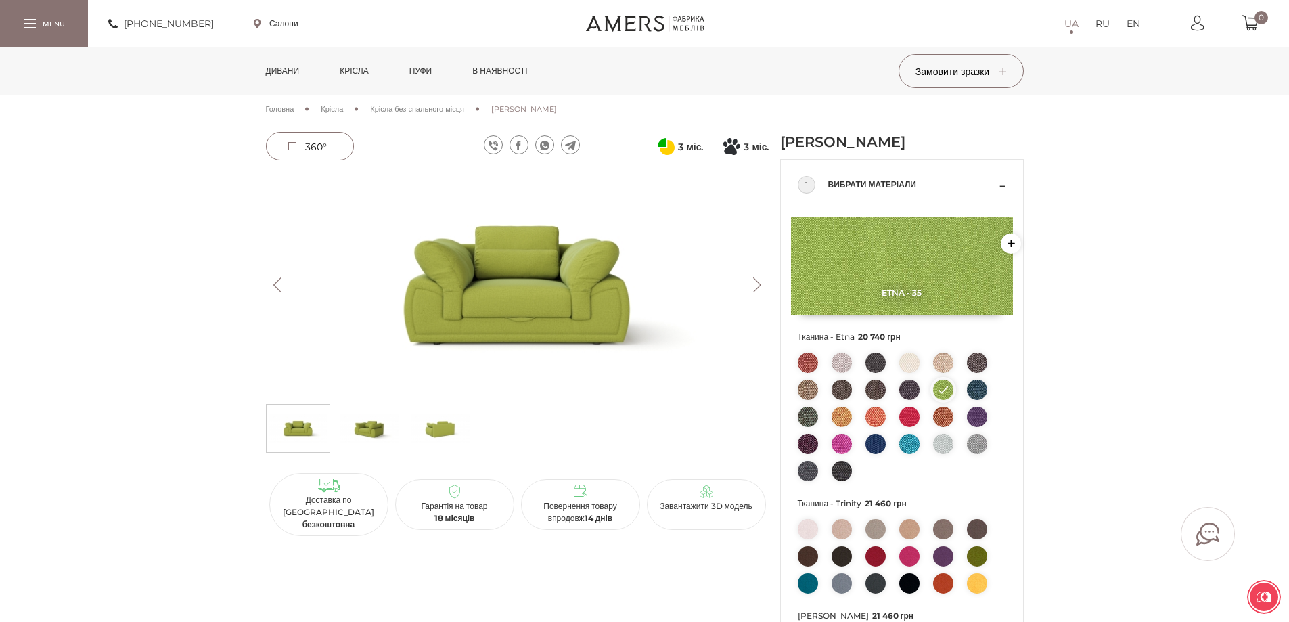
click at [758, 286] on button "Next" at bounding box center [757, 284] width 24 height 15
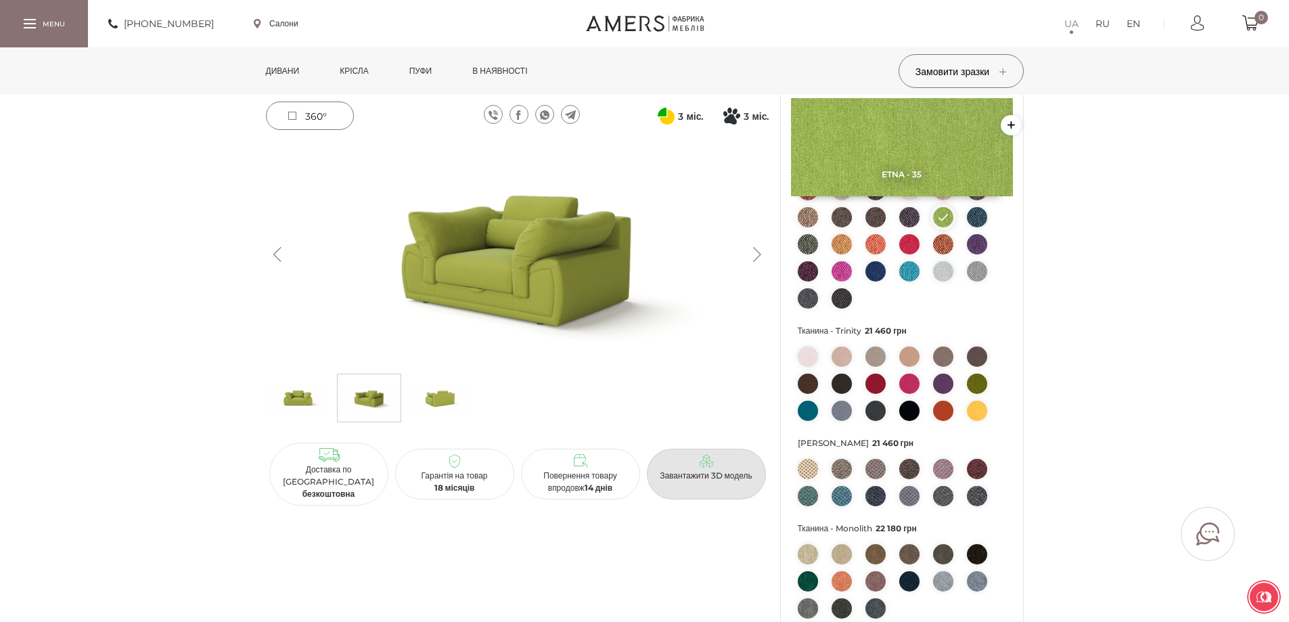
scroll to position [68, 0]
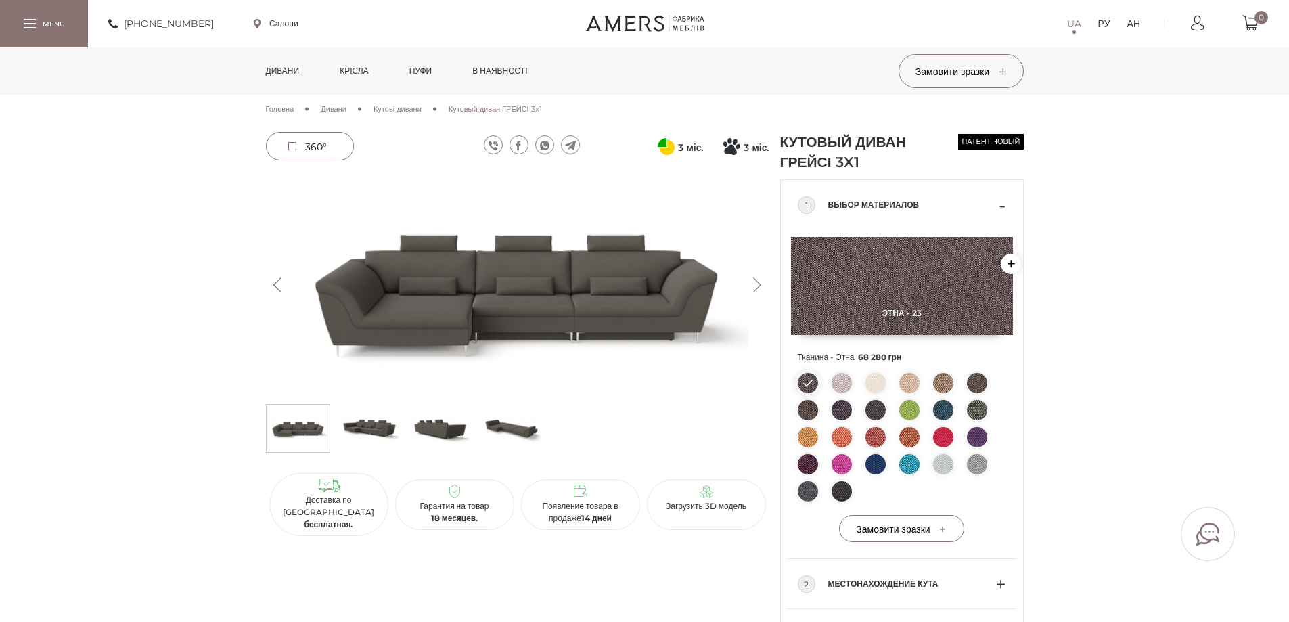
click at [760, 288] on button "Следующий" at bounding box center [757, 284] width 24 height 15
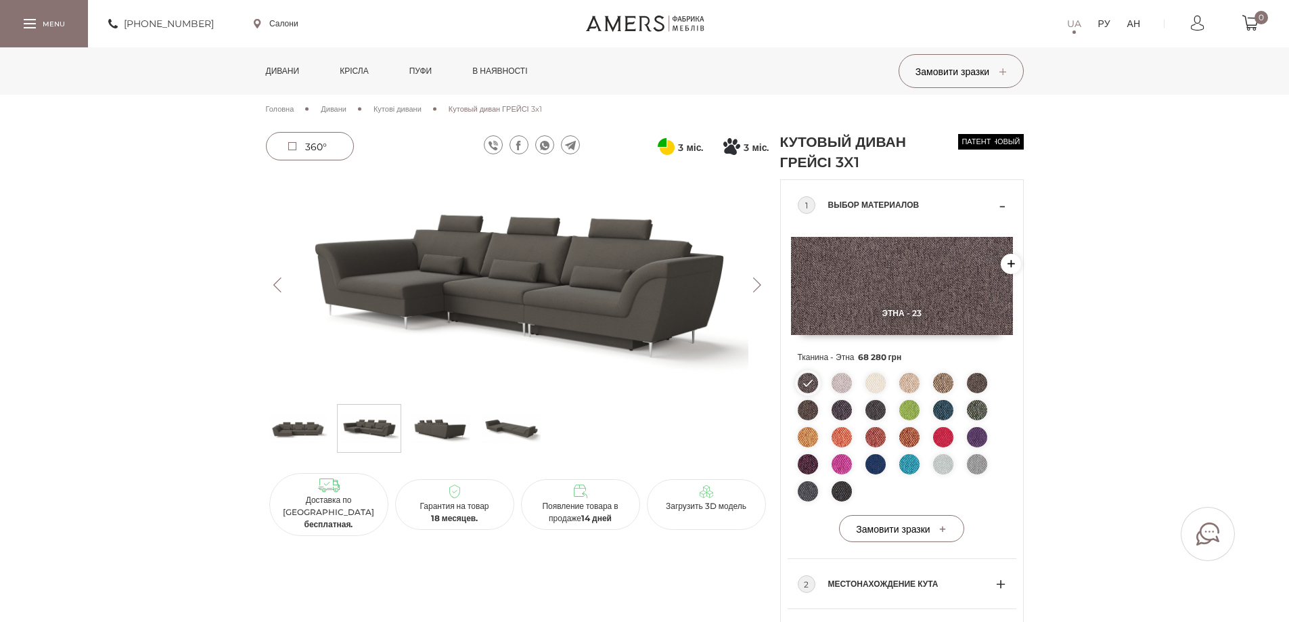
click at [760, 288] on button "Следующий" at bounding box center [757, 284] width 24 height 15
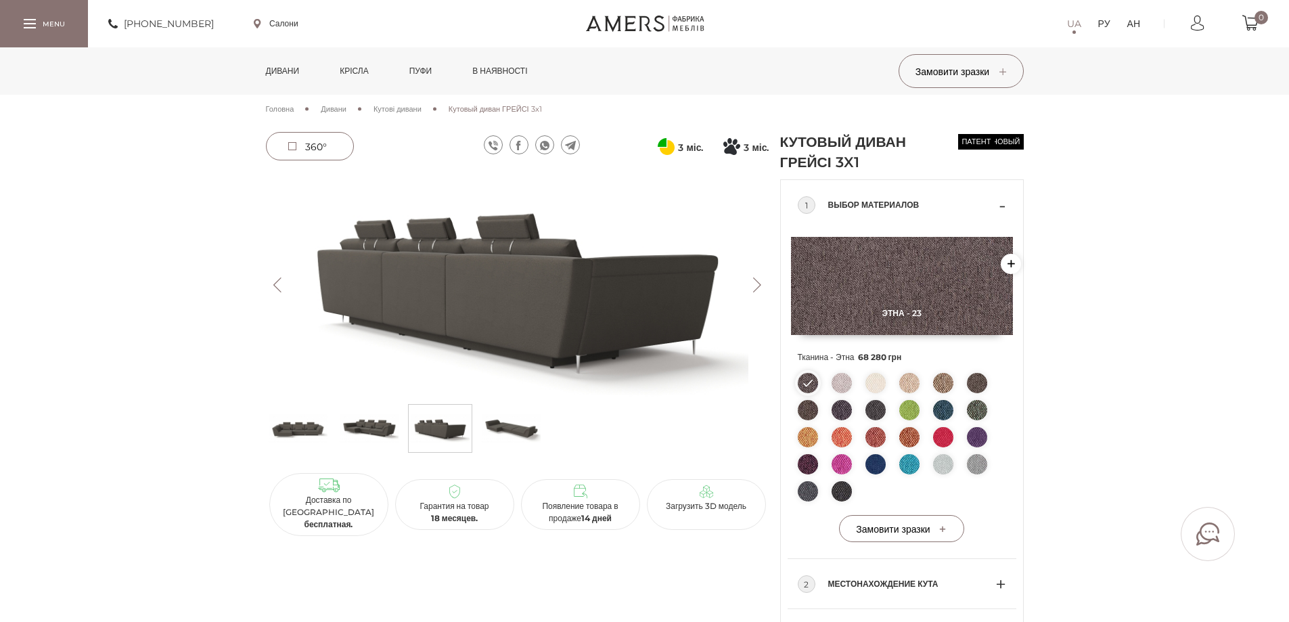
click at [760, 288] on button "Следующий" at bounding box center [757, 284] width 24 height 15
